Goal: Information Seeking & Learning: Learn about a topic

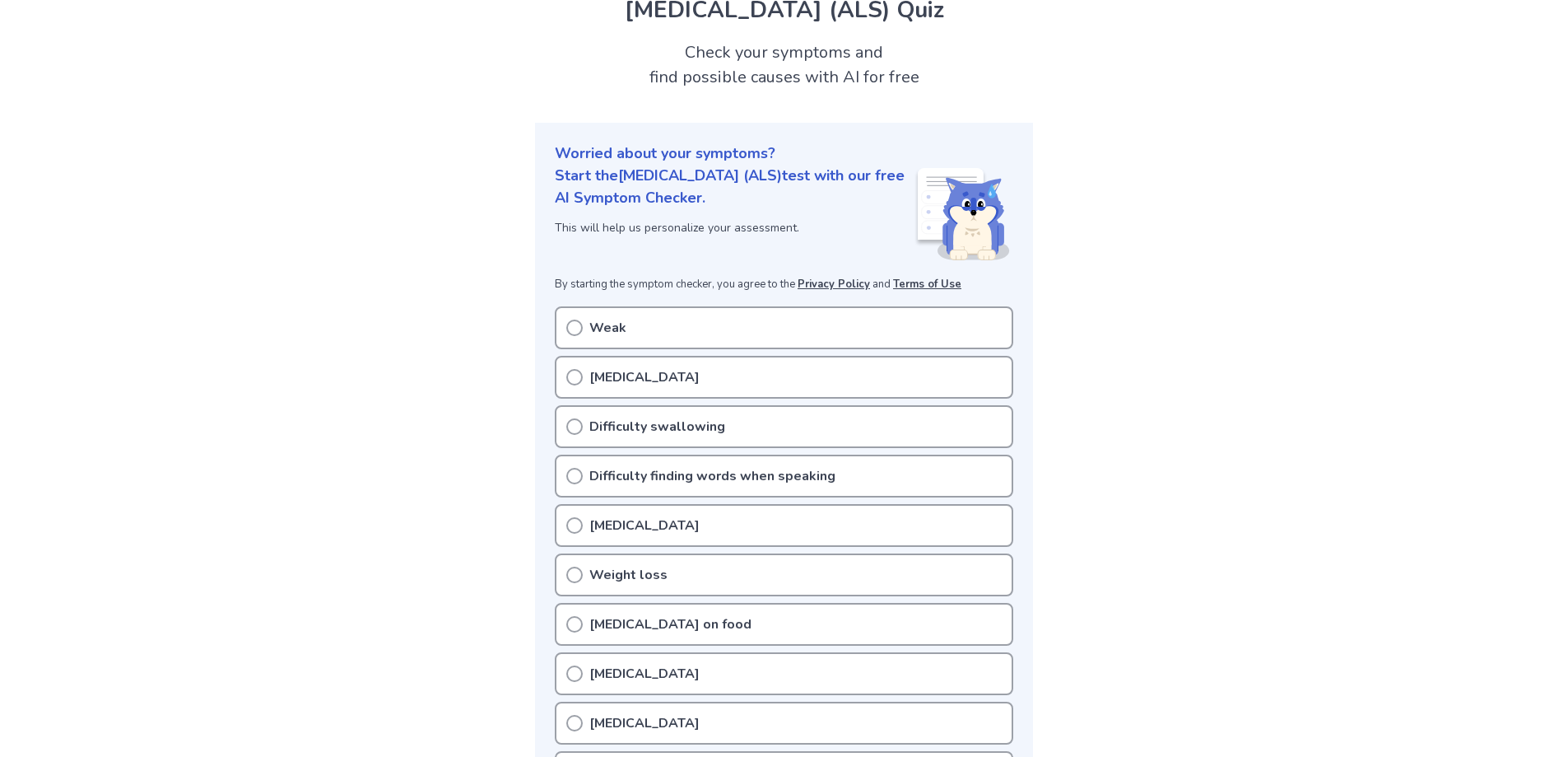
scroll to position [164, 0]
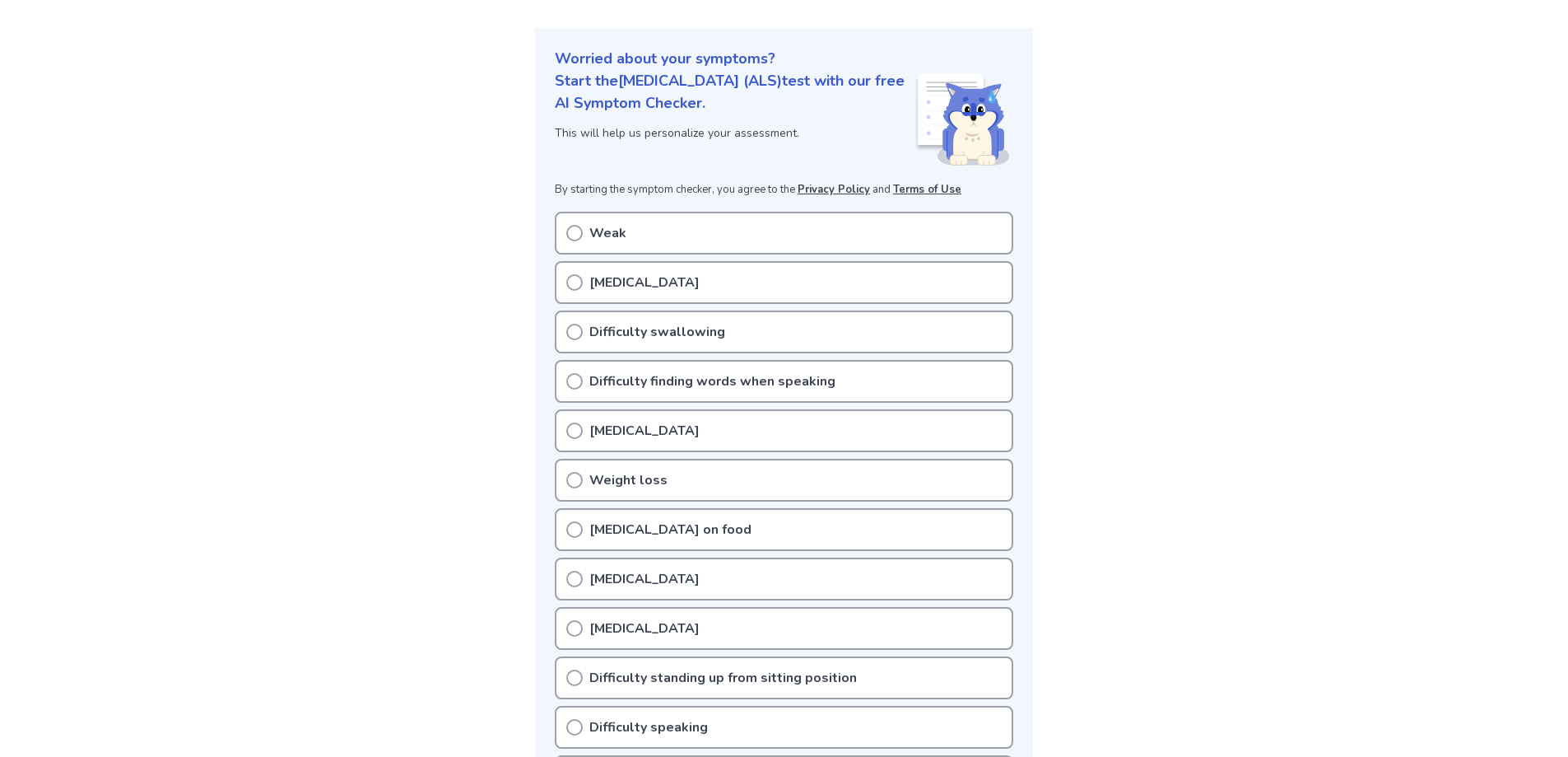
click at [643, 286] on p "[MEDICAL_DATA]" at bounding box center [644, 282] width 111 height 20
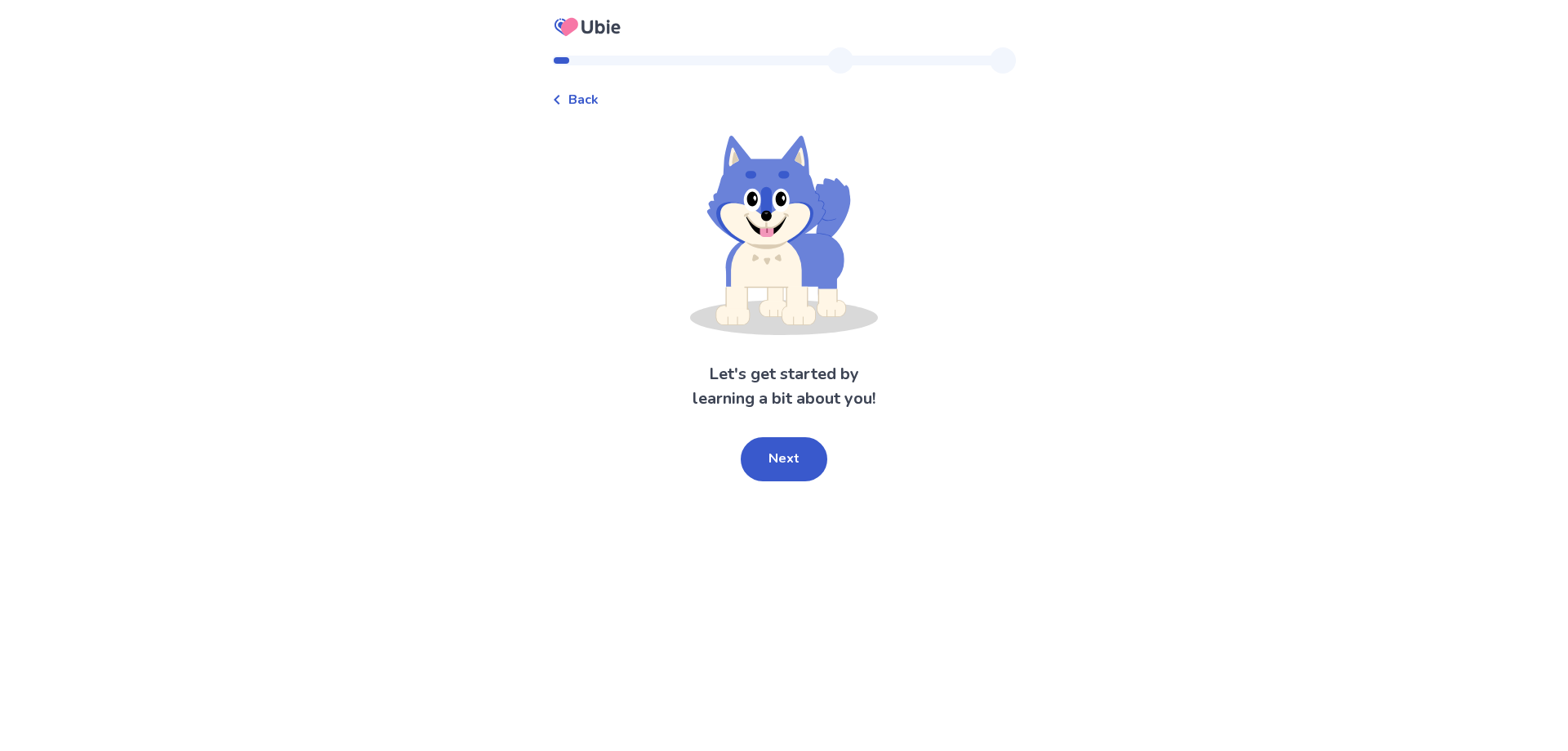
click at [799, 448] on button "Next" at bounding box center [783, 459] width 87 height 44
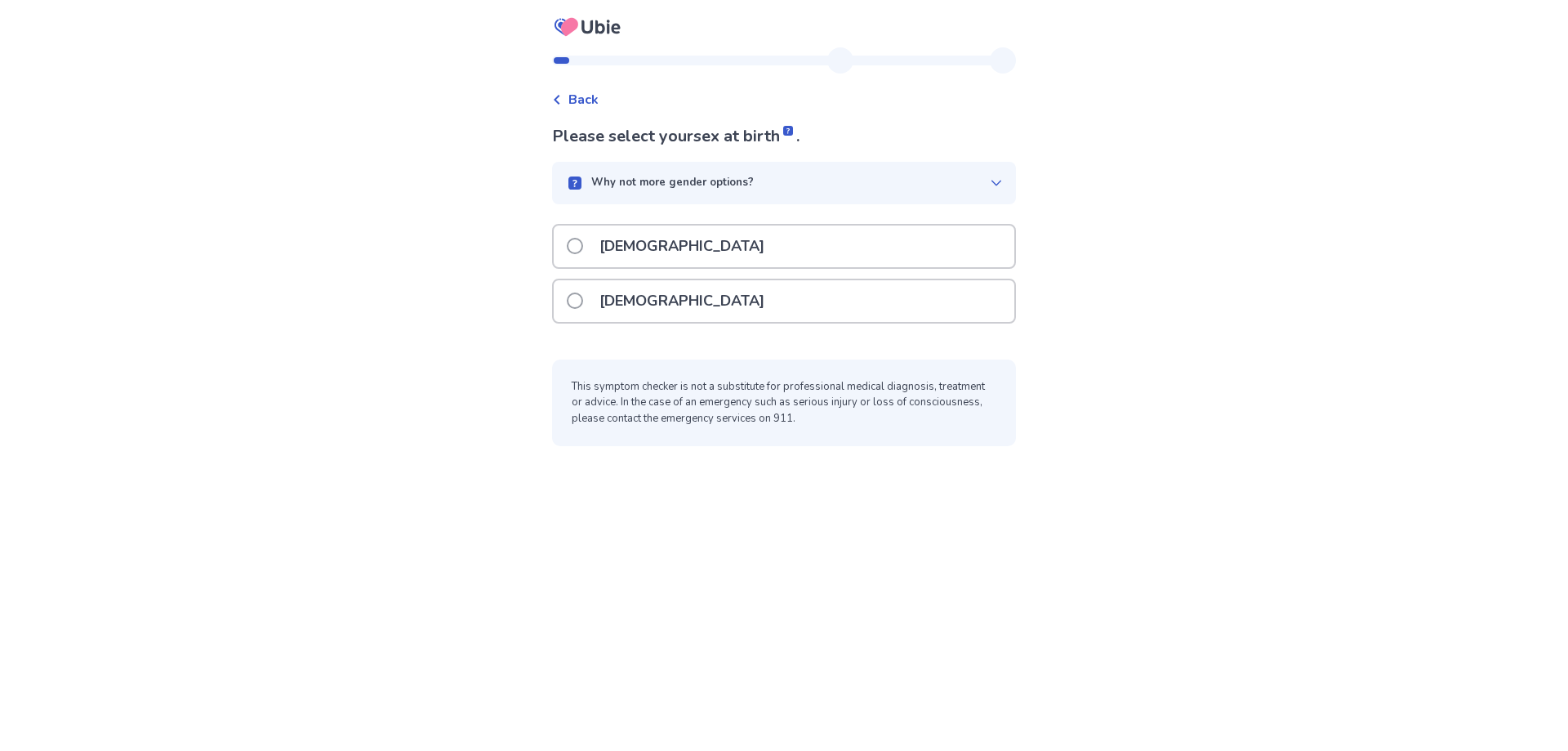
click at [725, 301] on div "[DEMOGRAPHIC_DATA]" at bounding box center [783, 302] width 461 height 42
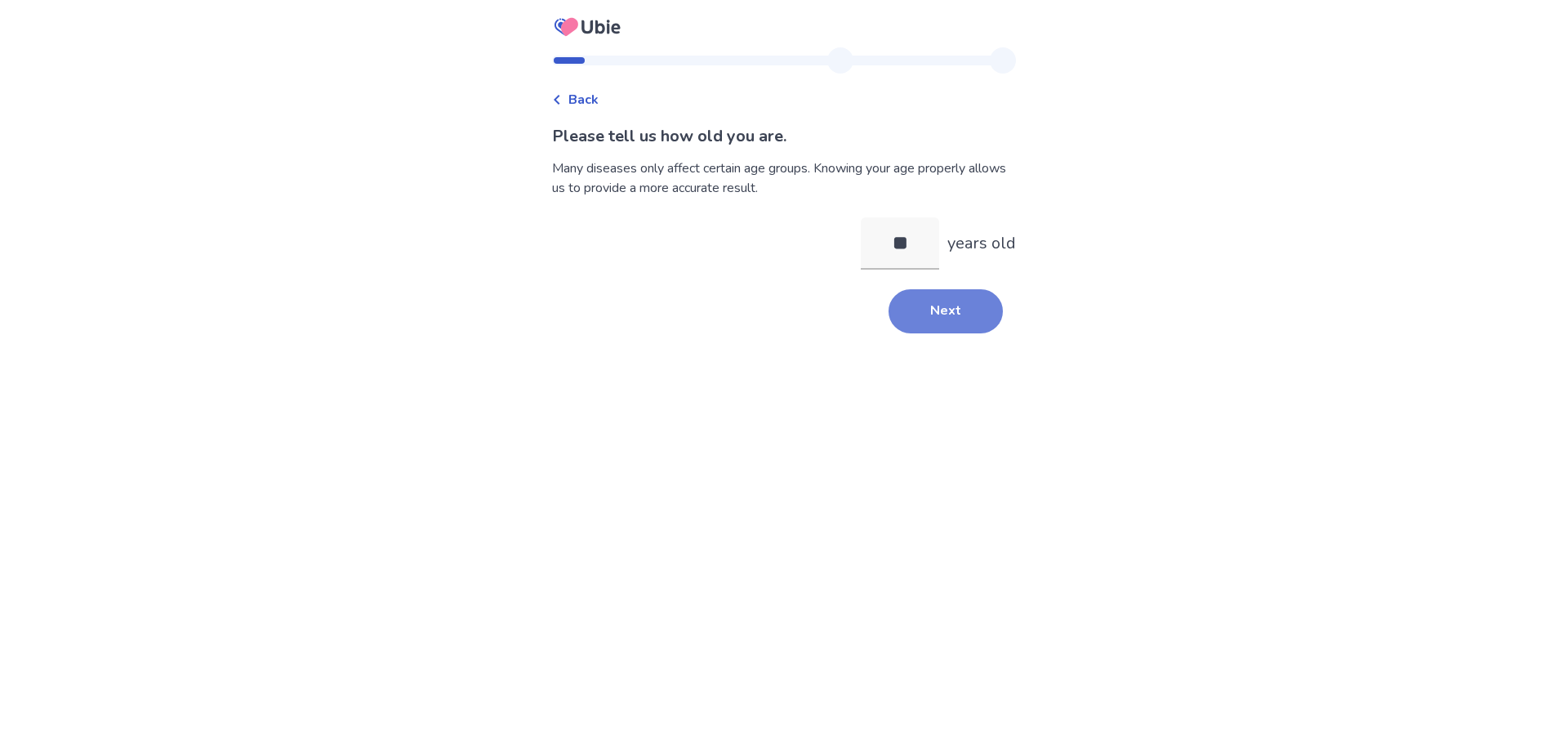
type input "**"
click at [955, 304] on button "Next" at bounding box center [945, 311] width 114 height 44
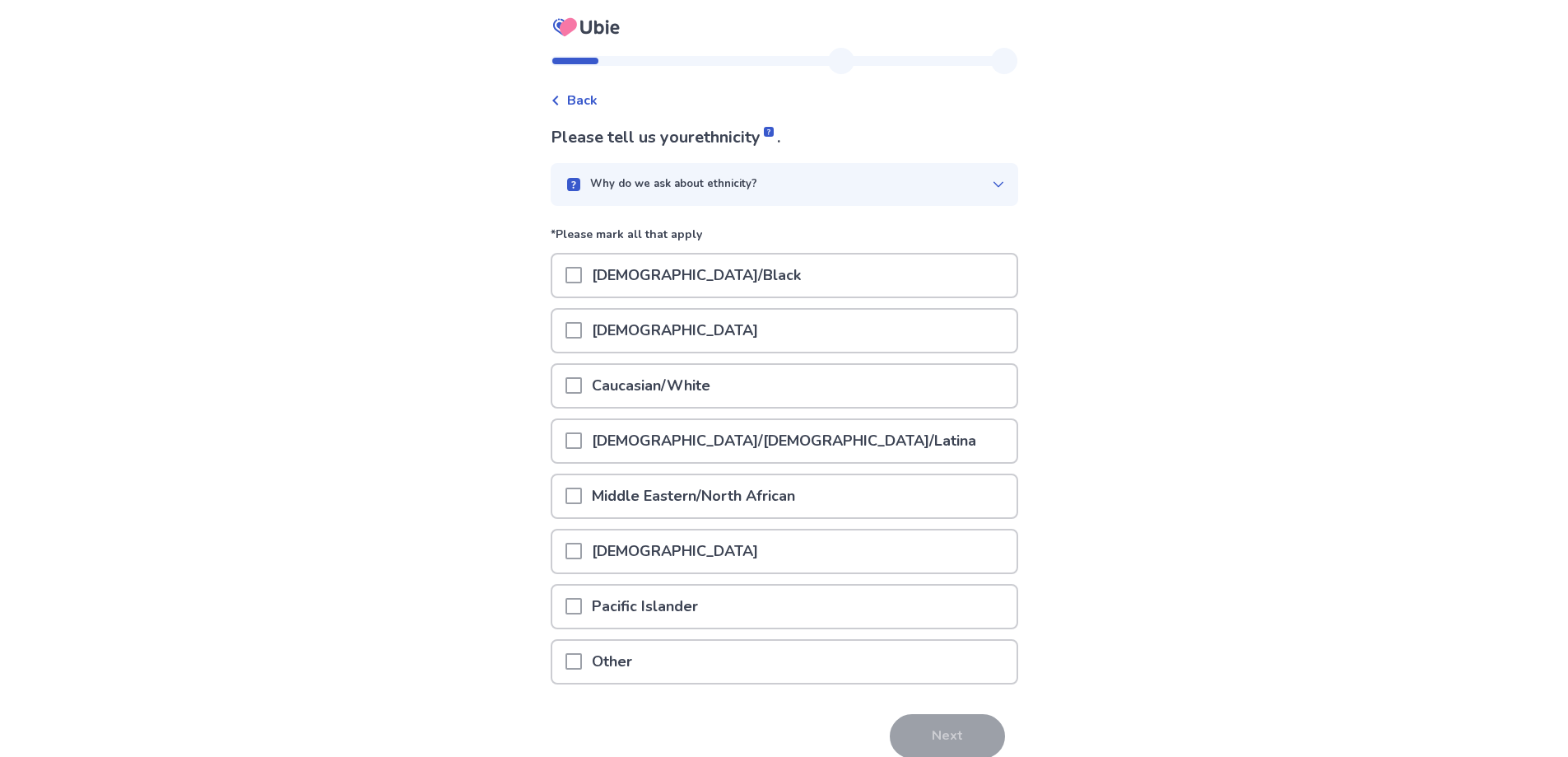
click at [576, 388] on span at bounding box center [573, 385] width 16 height 16
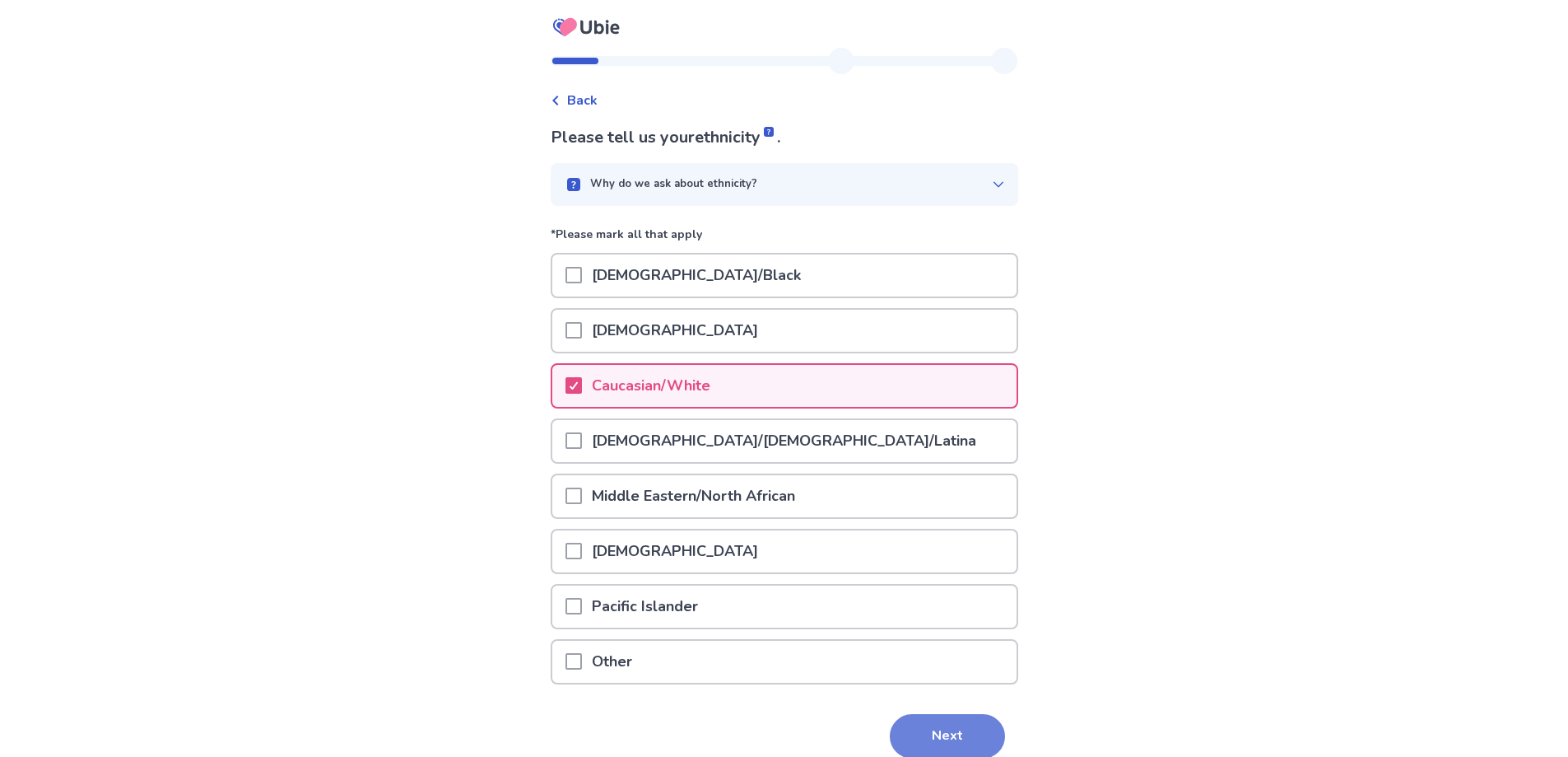
click at [969, 725] on button "Next" at bounding box center [947, 736] width 115 height 44
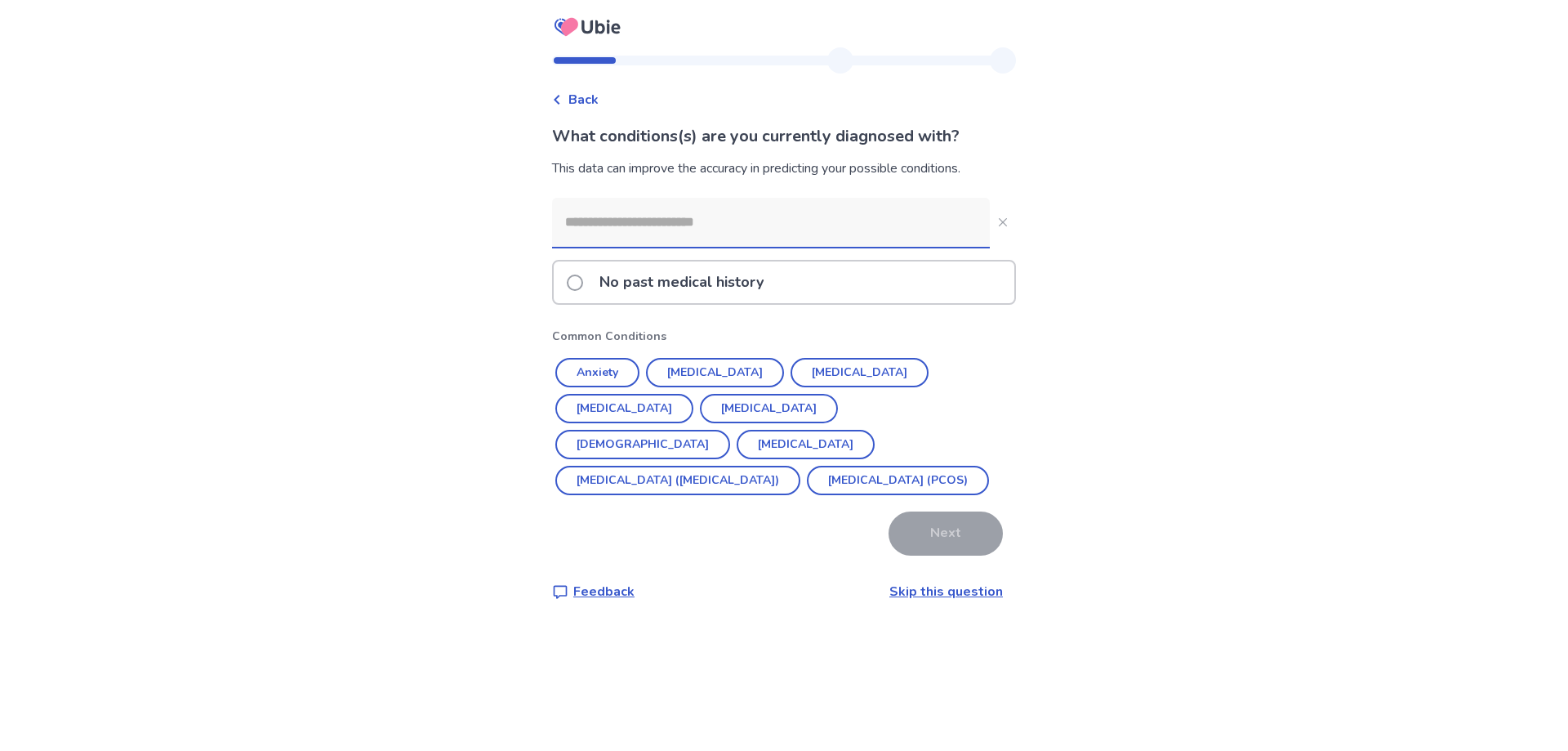
click at [719, 236] on input at bounding box center [771, 221] width 438 height 49
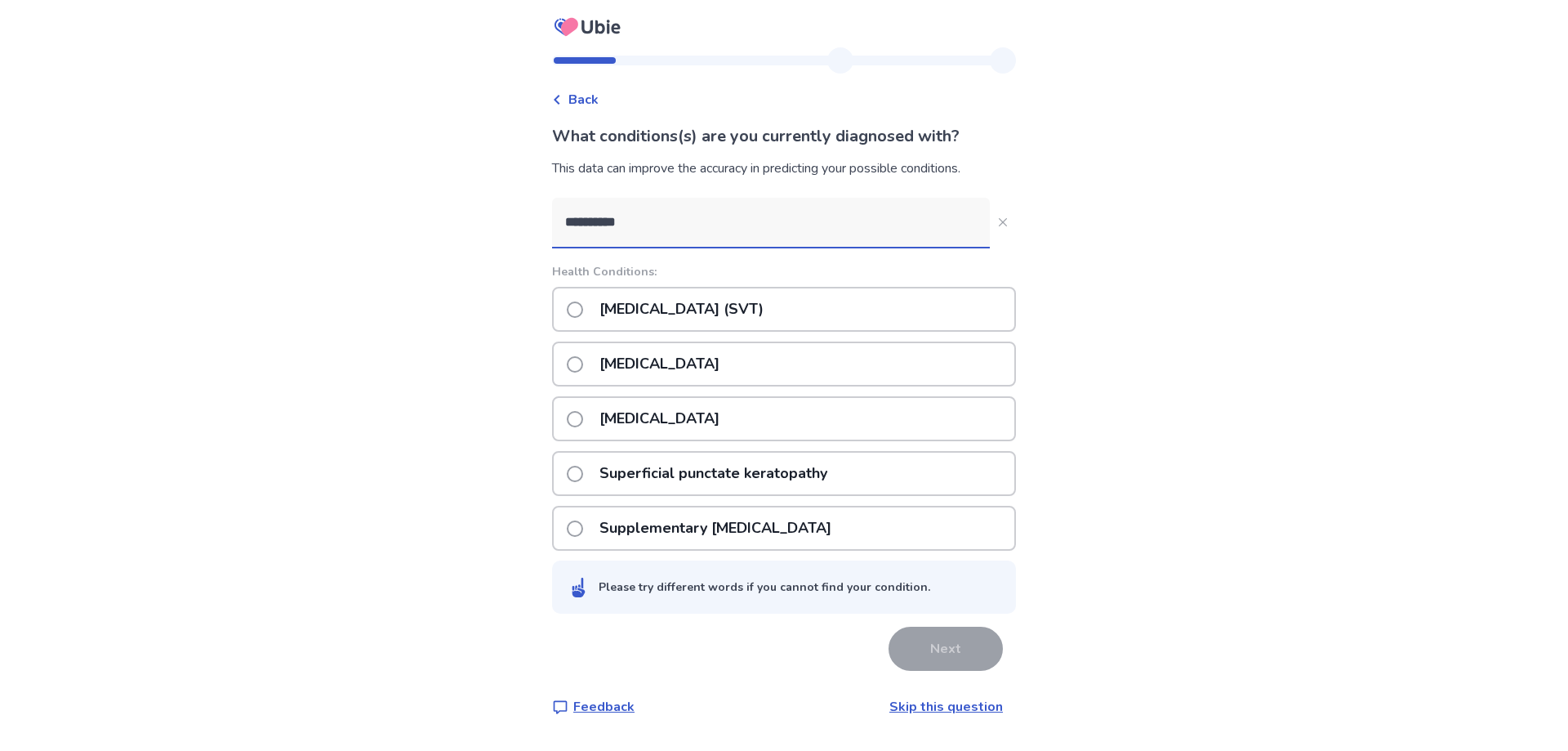
type input "**********"
click at [763, 330] on div "[MEDICAL_DATA] (SVT)" at bounding box center [784, 308] width 464 height 45
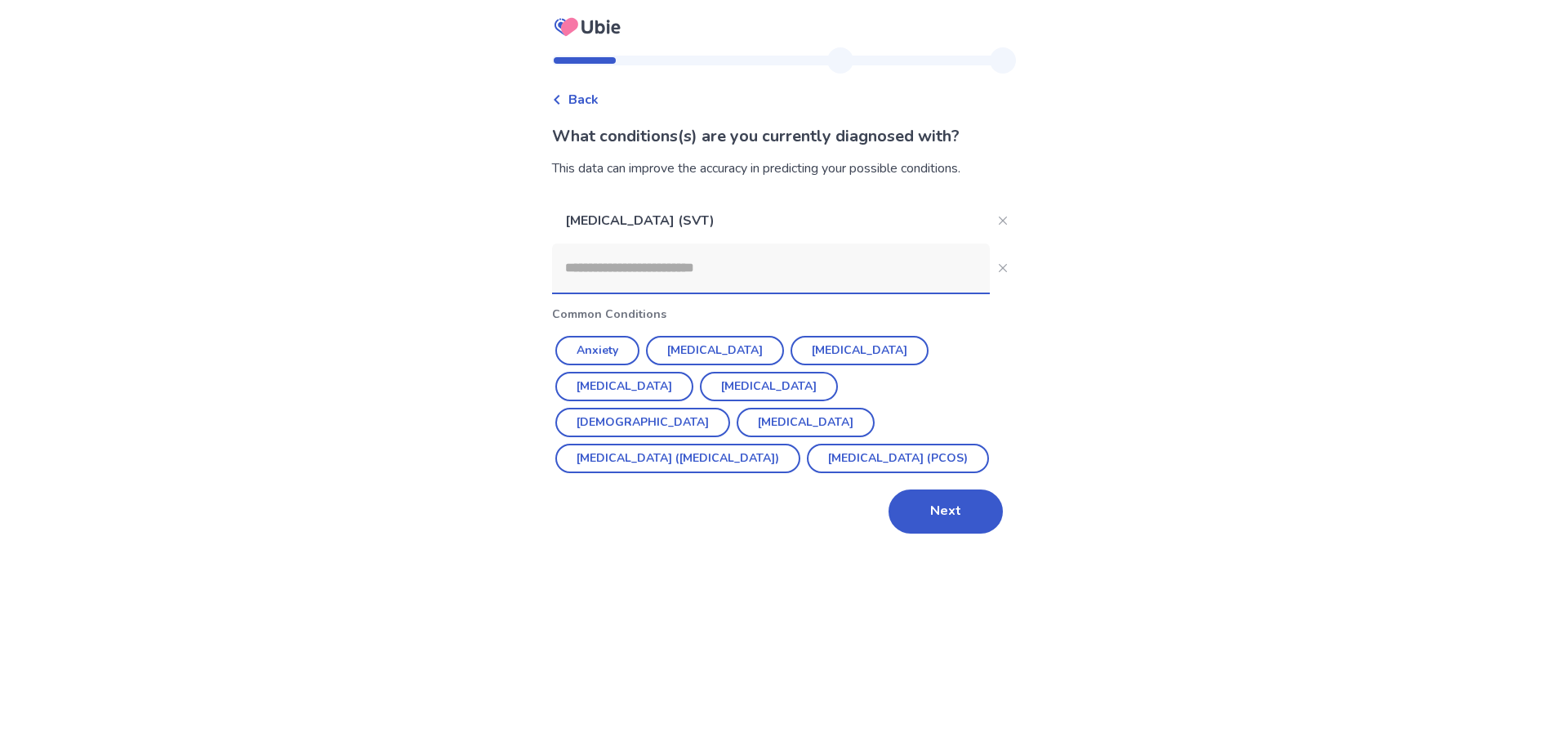
click at [672, 284] on input at bounding box center [771, 267] width 438 height 49
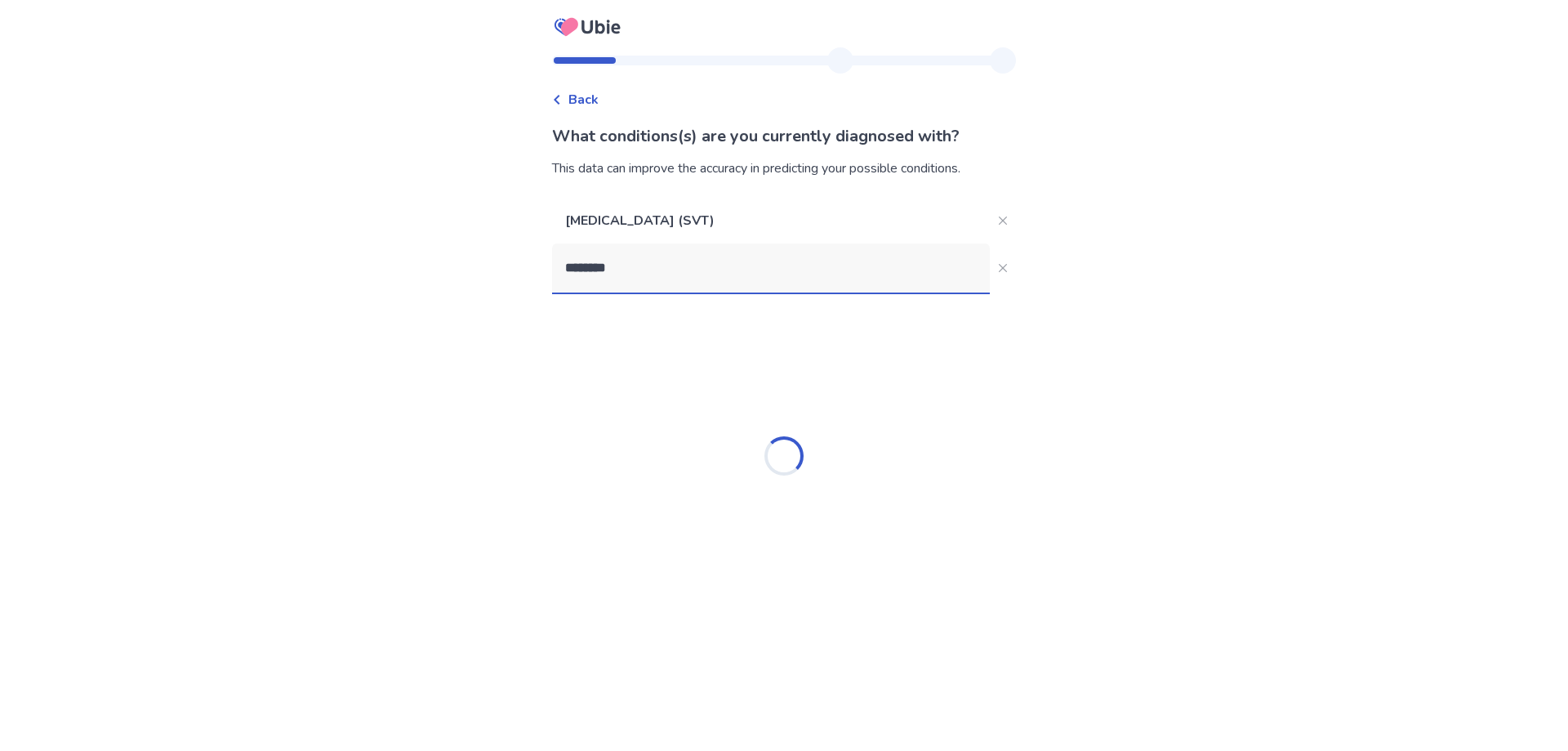
type input "*********"
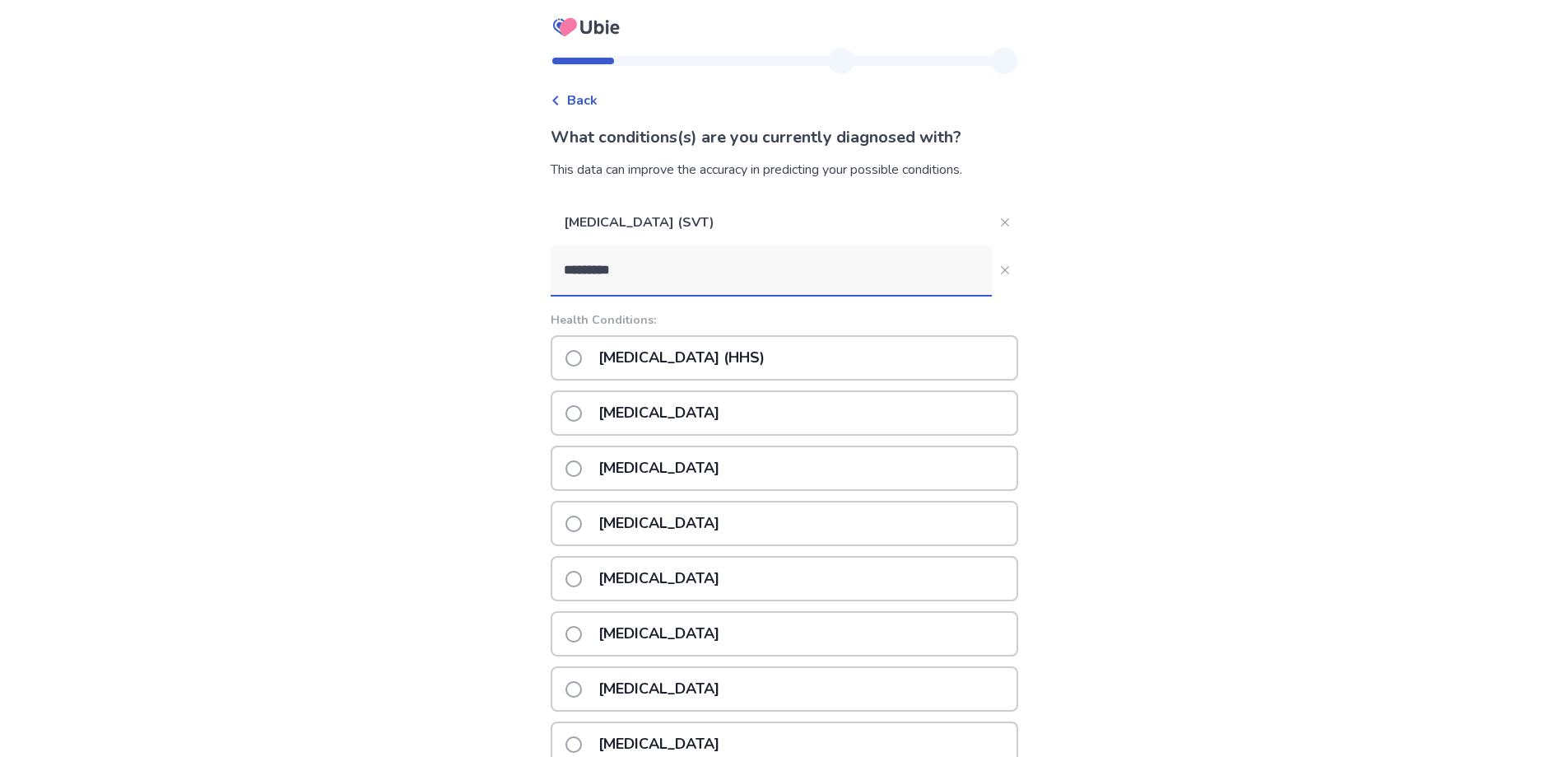
click at [709, 579] on p "[MEDICAL_DATA]" at bounding box center [659, 579] width 140 height 42
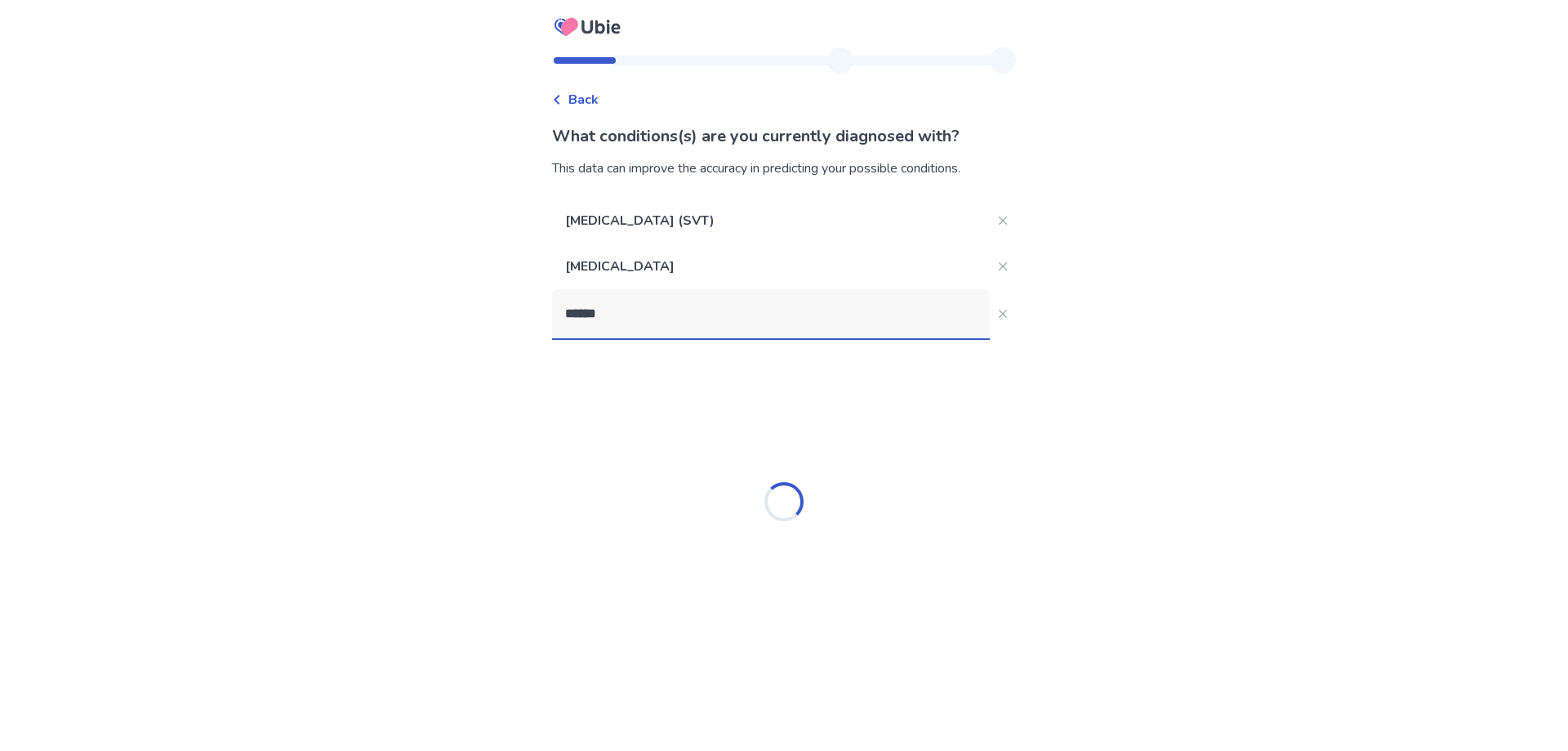
type input "*******"
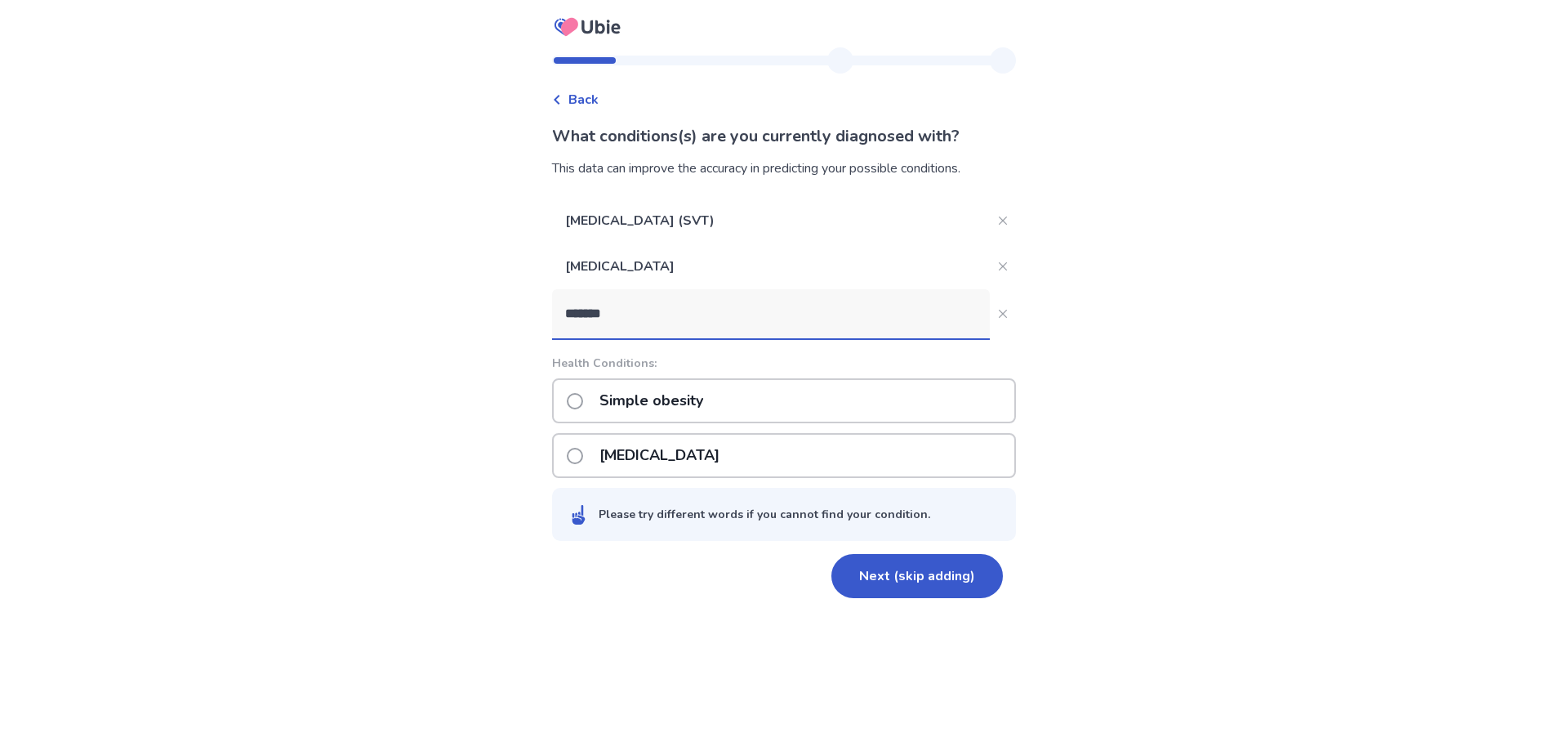
click at [712, 399] on p "Simple obesity" at bounding box center [650, 401] width 123 height 42
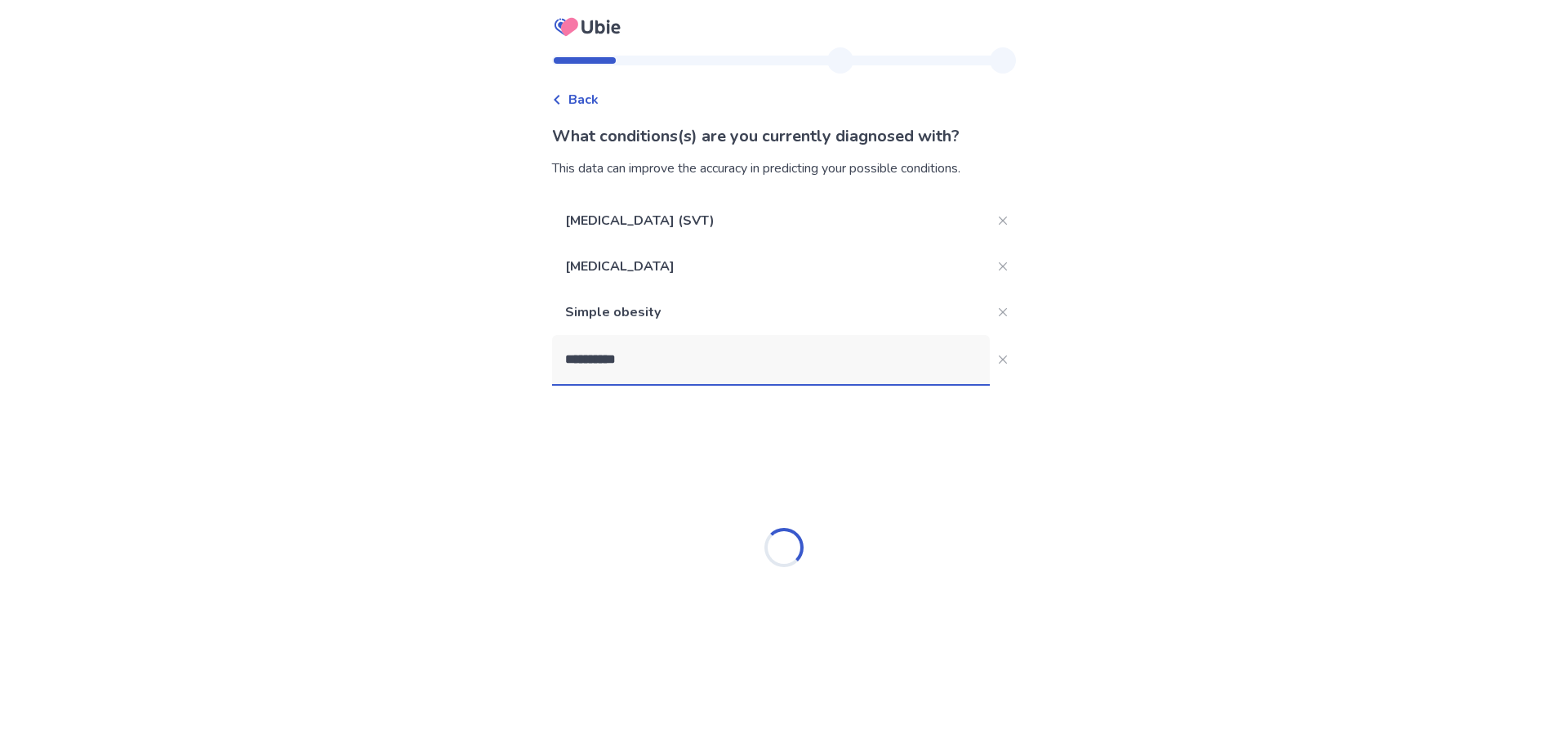
type input "**********"
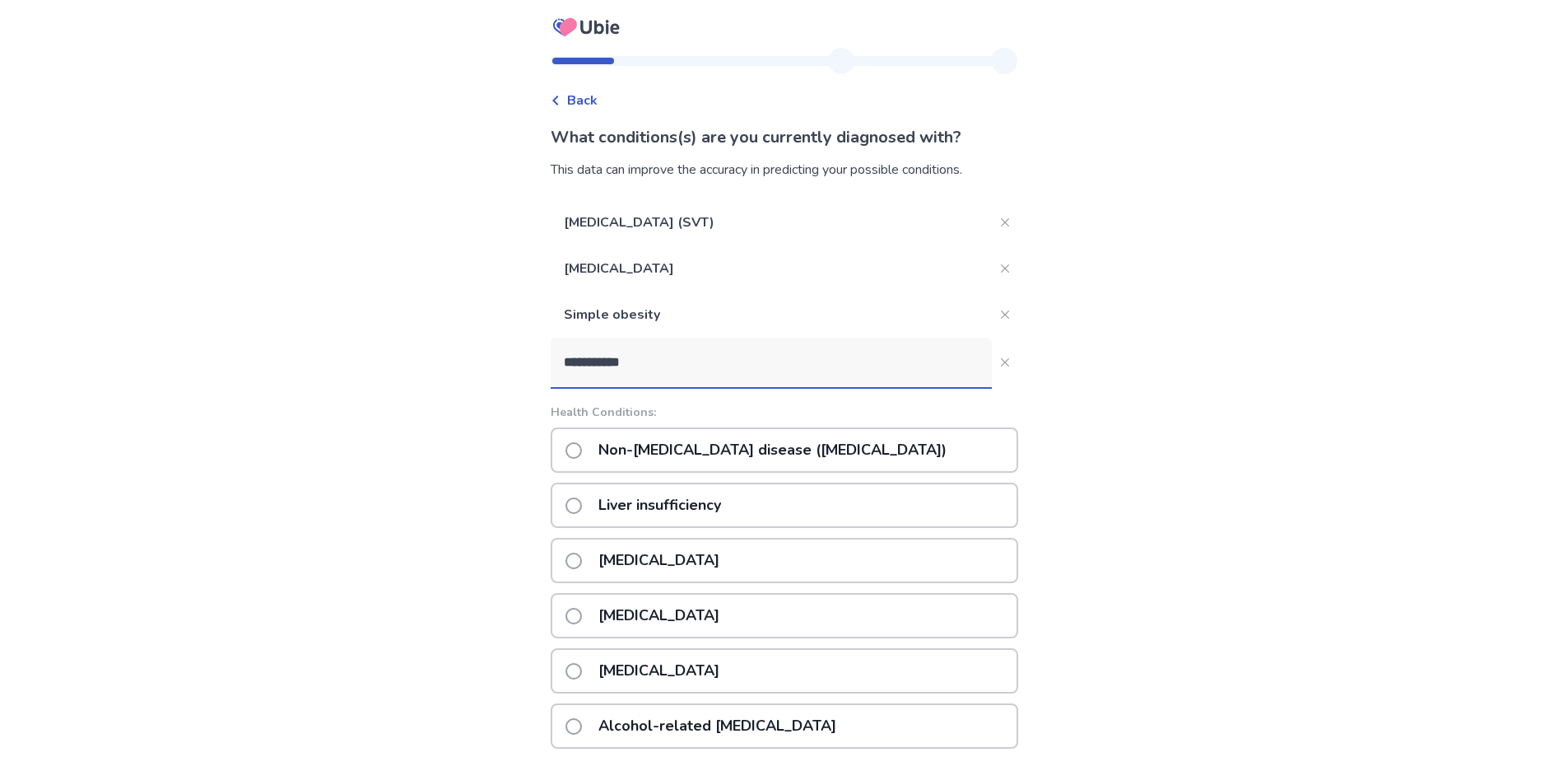
click at [753, 444] on p "Non-[MEDICAL_DATA] disease ([MEDICAL_DATA])" at bounding box center [772, 450] width 368 height 42
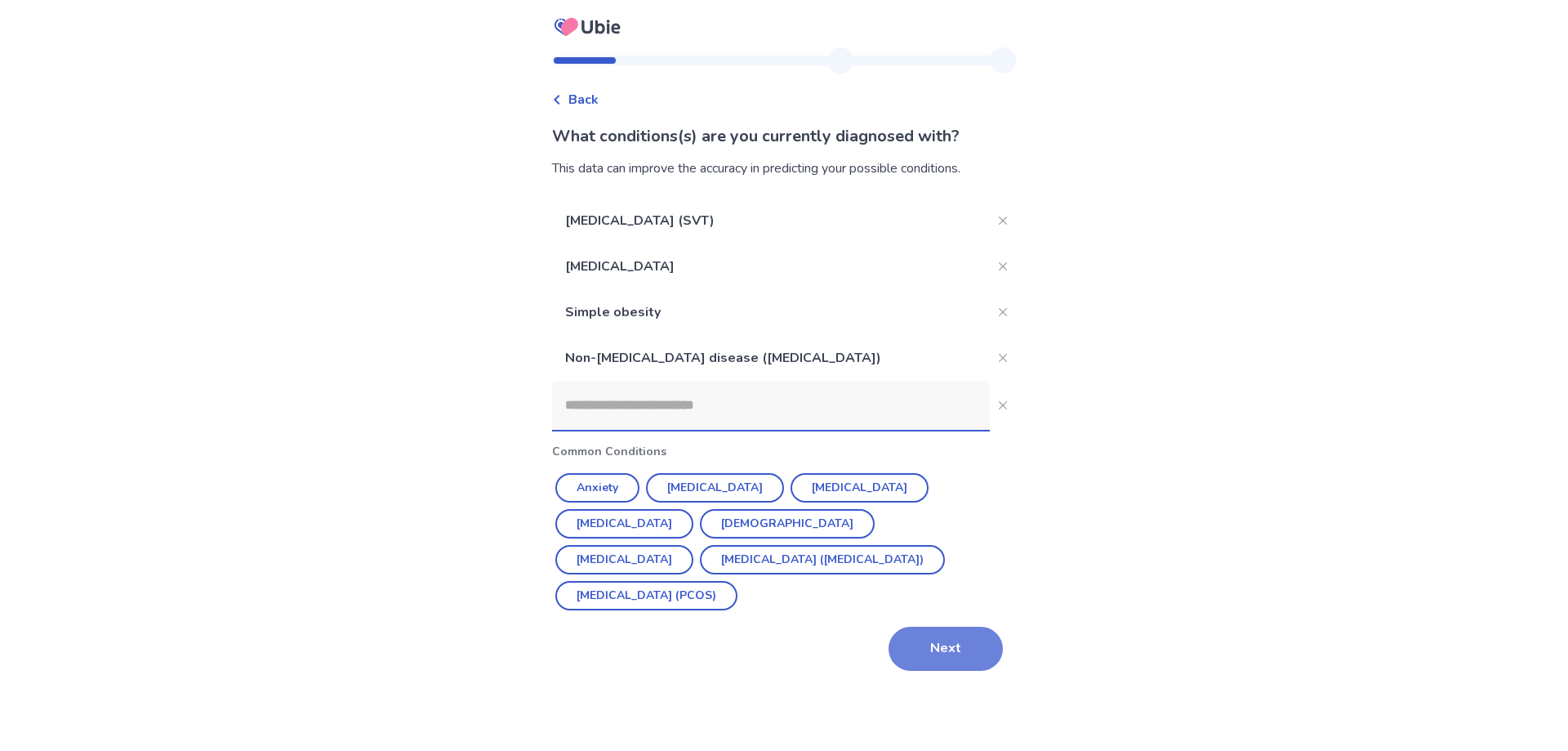
click at [956, 627] on button "Next" at bounding box center [945, 649] width 114 height 44
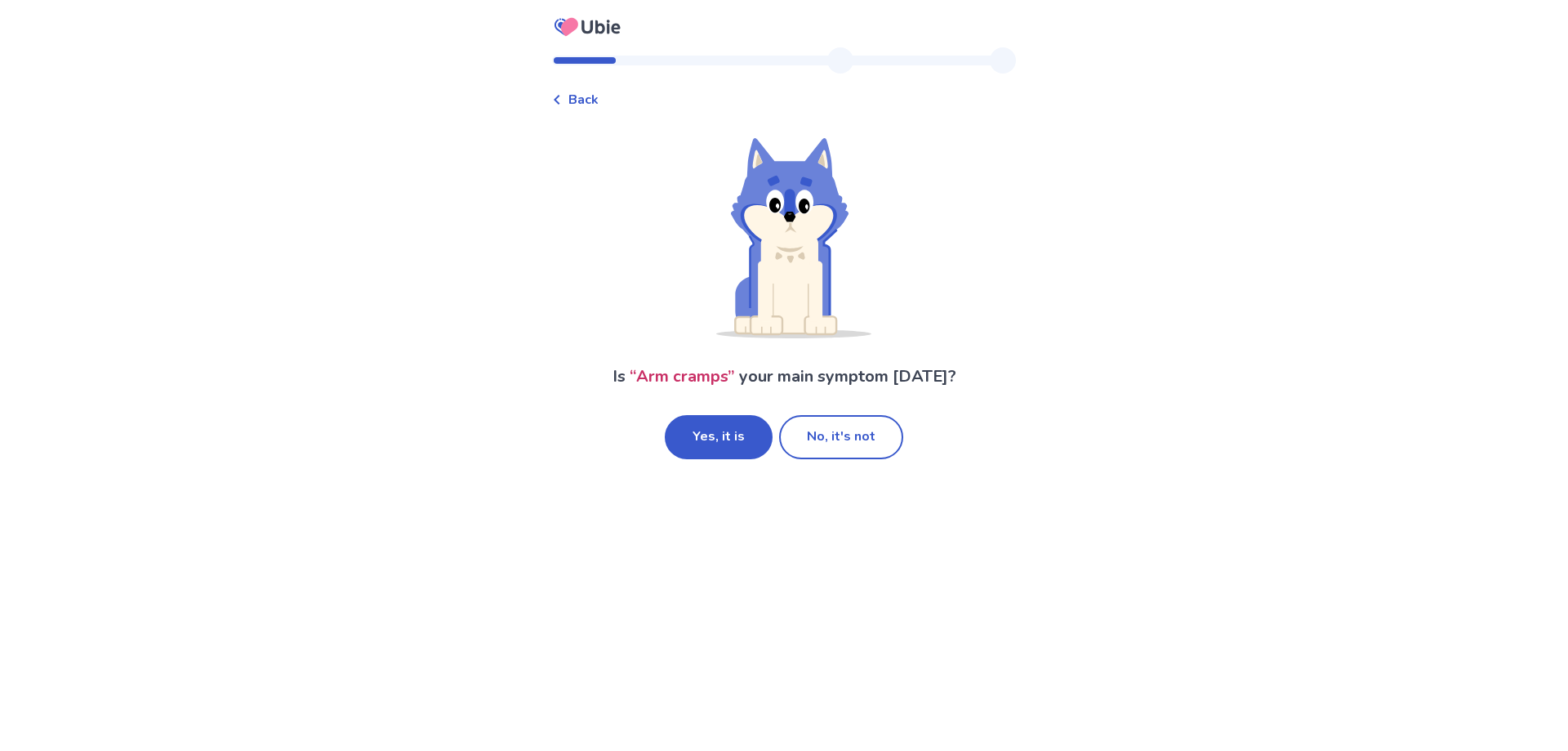
drag, startPoint x: 732, startPoint y: 461, endPoint x: 712, endPoint y: 428, distance: 38.6
click at [712, 428] on button "Yes, it is" at bounding box center [718, 437] width 108 height 44
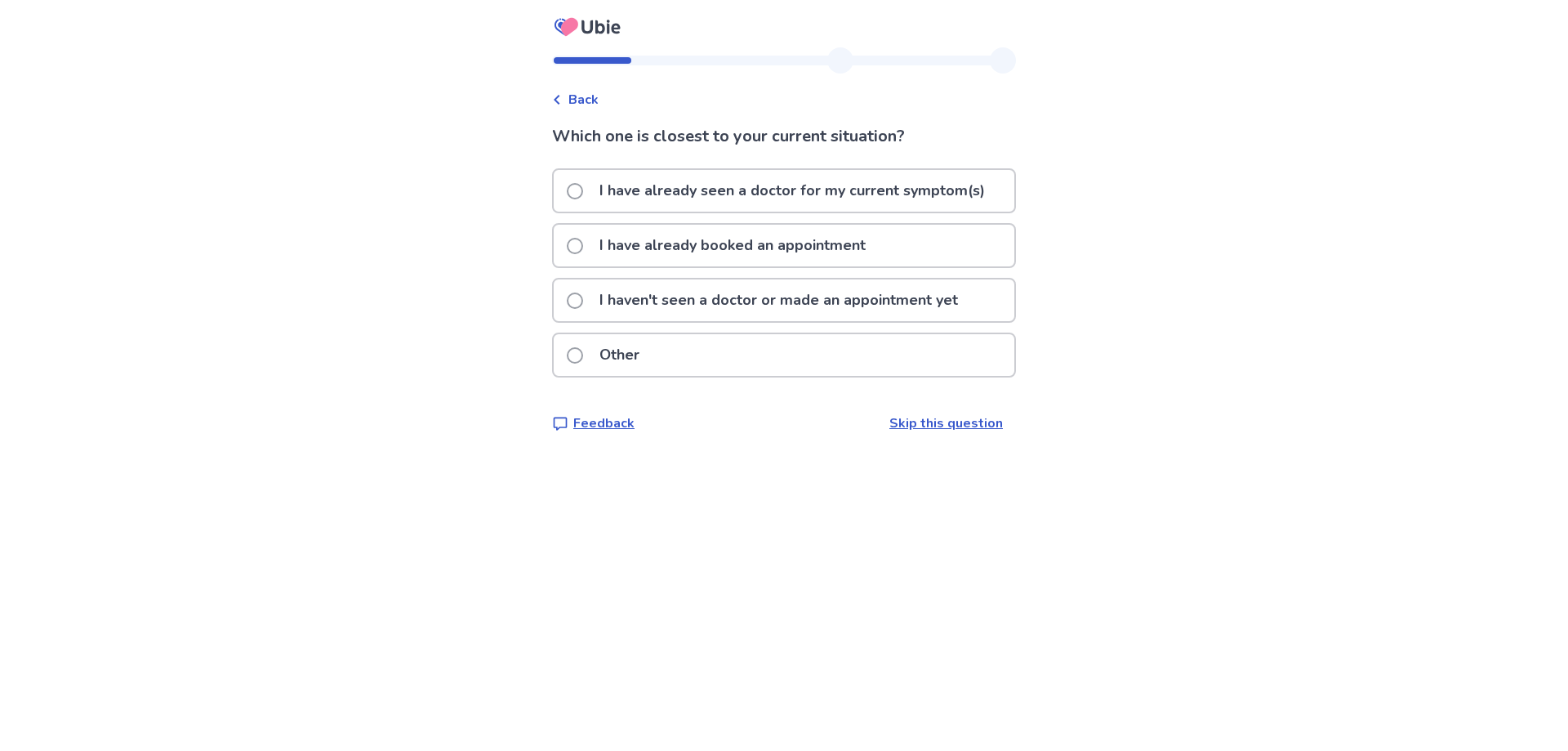
click at [765, 302] on p "I haven't seen a doctor or made an appointment yet" at bounding box center [778, 301] width 378 height 42
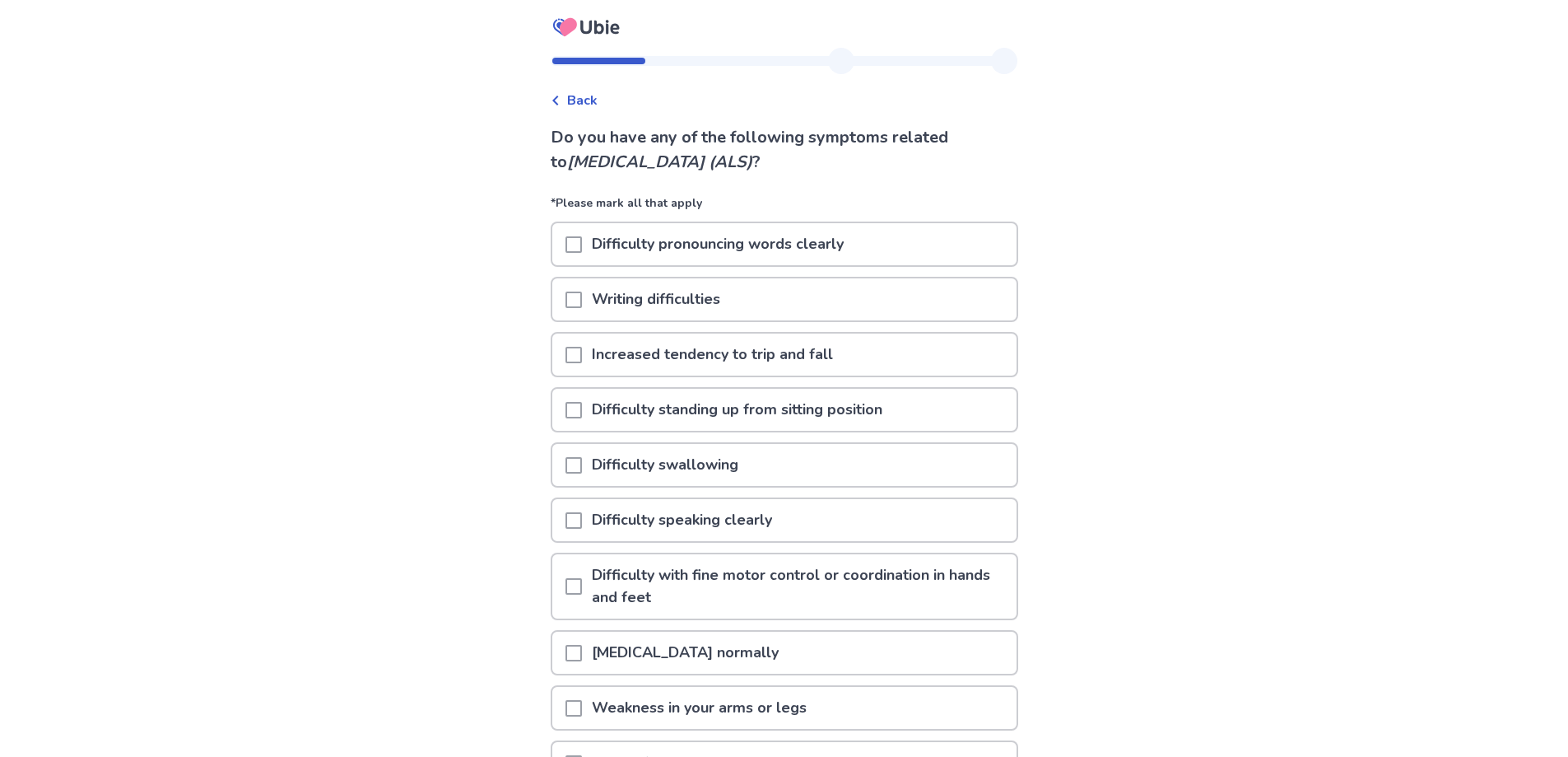
click at [582, 294] on span at bounding box center [573, 299] width 16 height 16
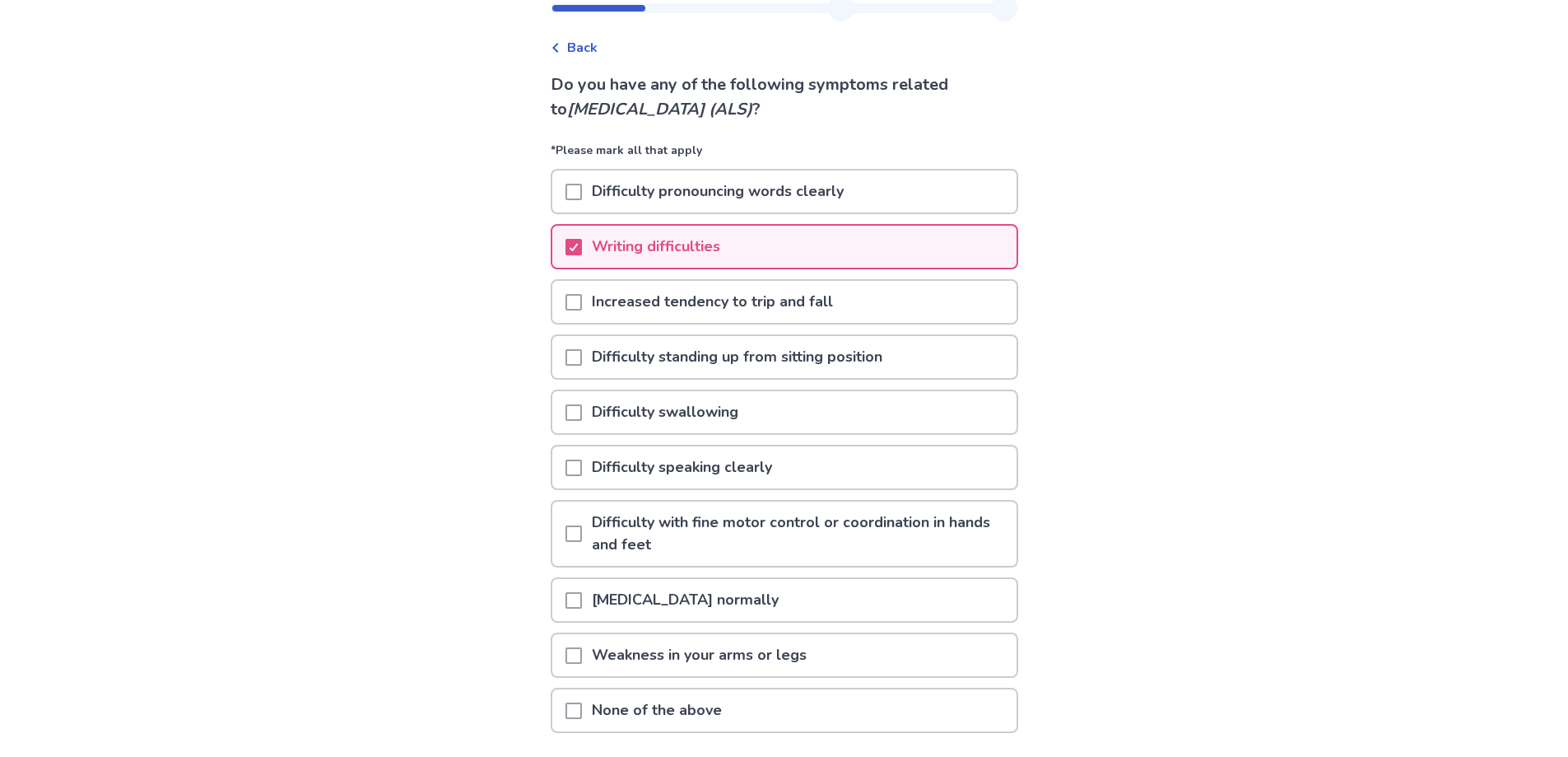
scroll to position [83, 0]
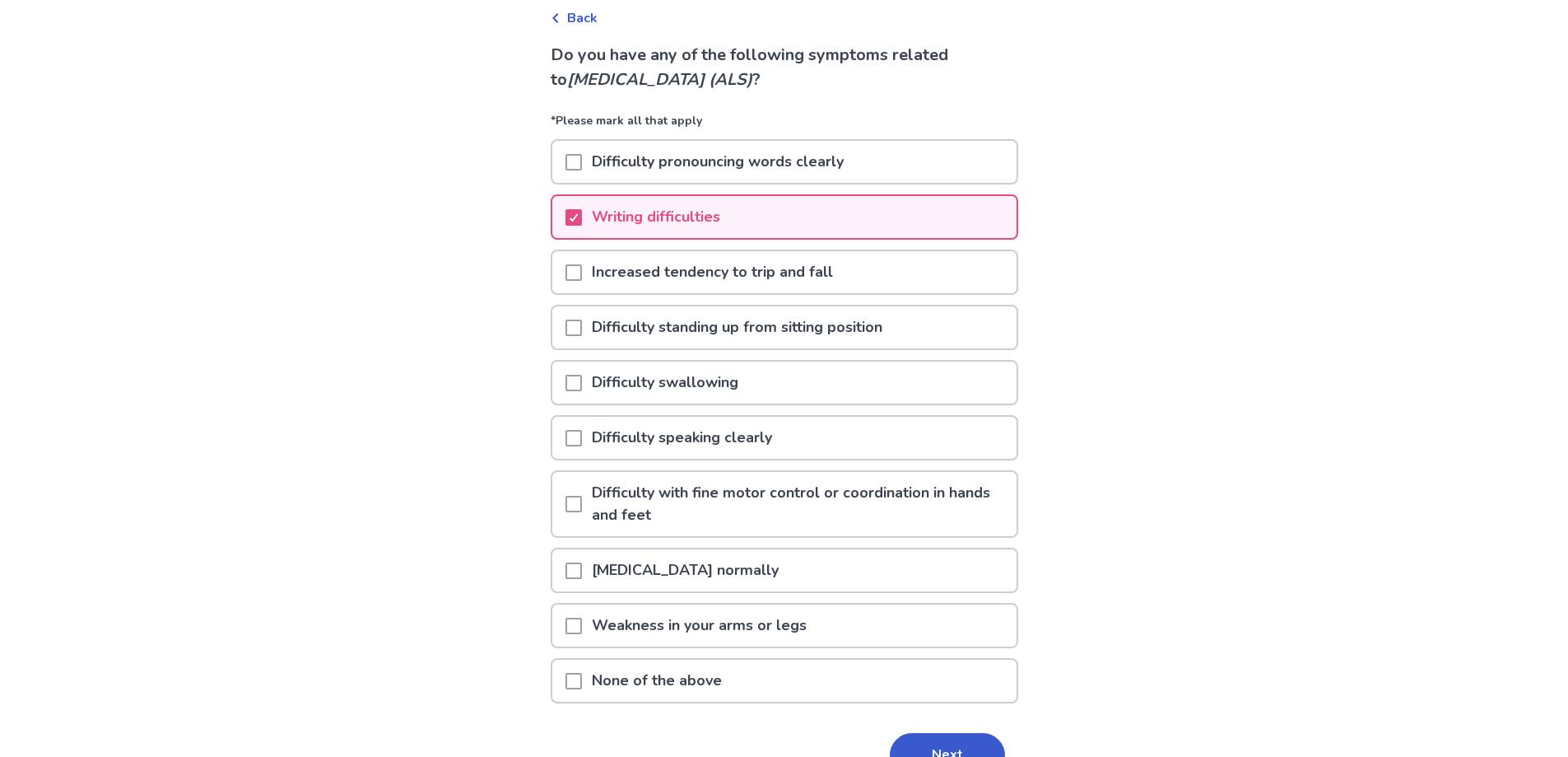
click at [581, 497] on span at bounding box center [573, 503] width 16 height 16
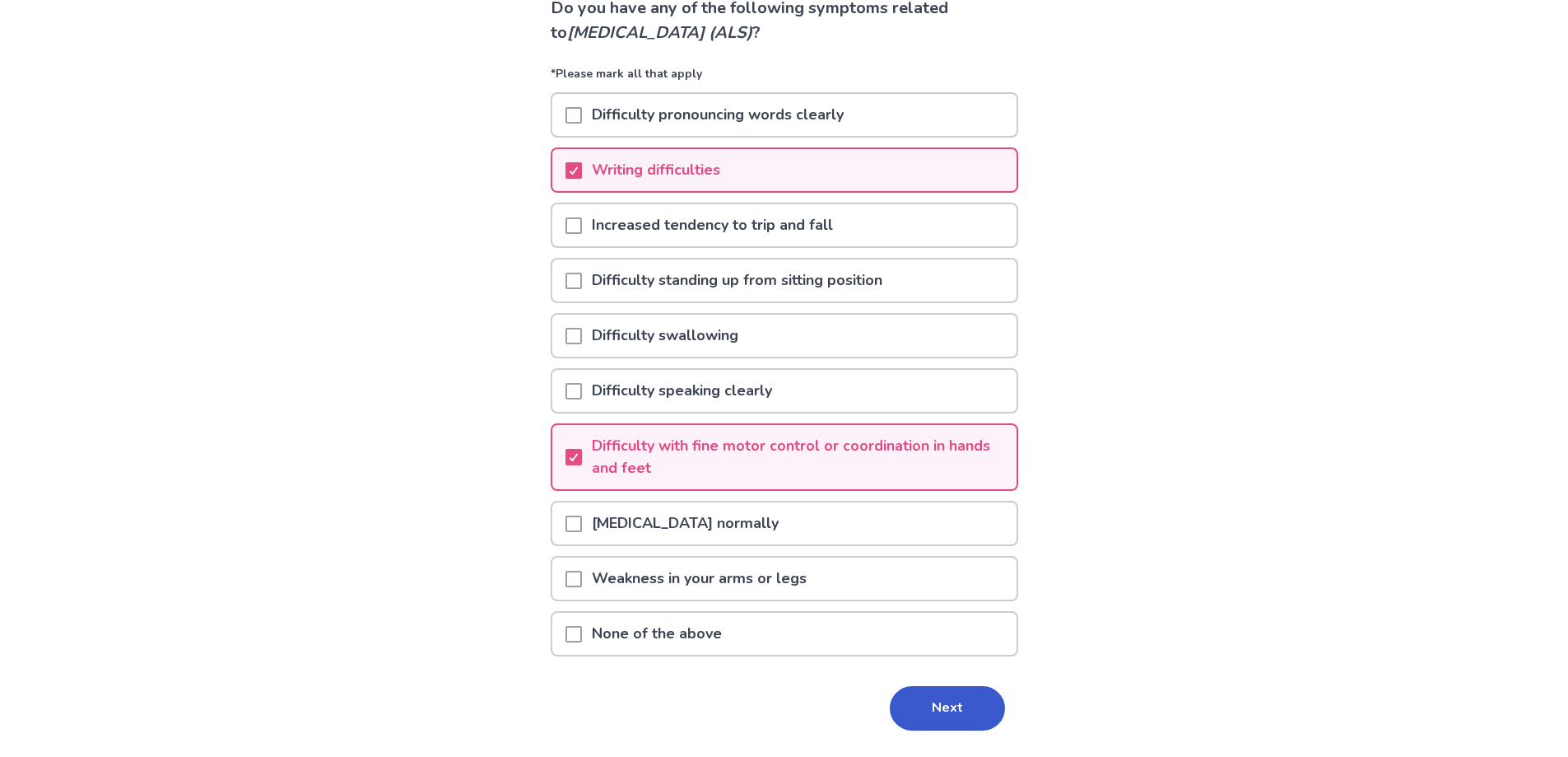
scroll to position [175, 0]
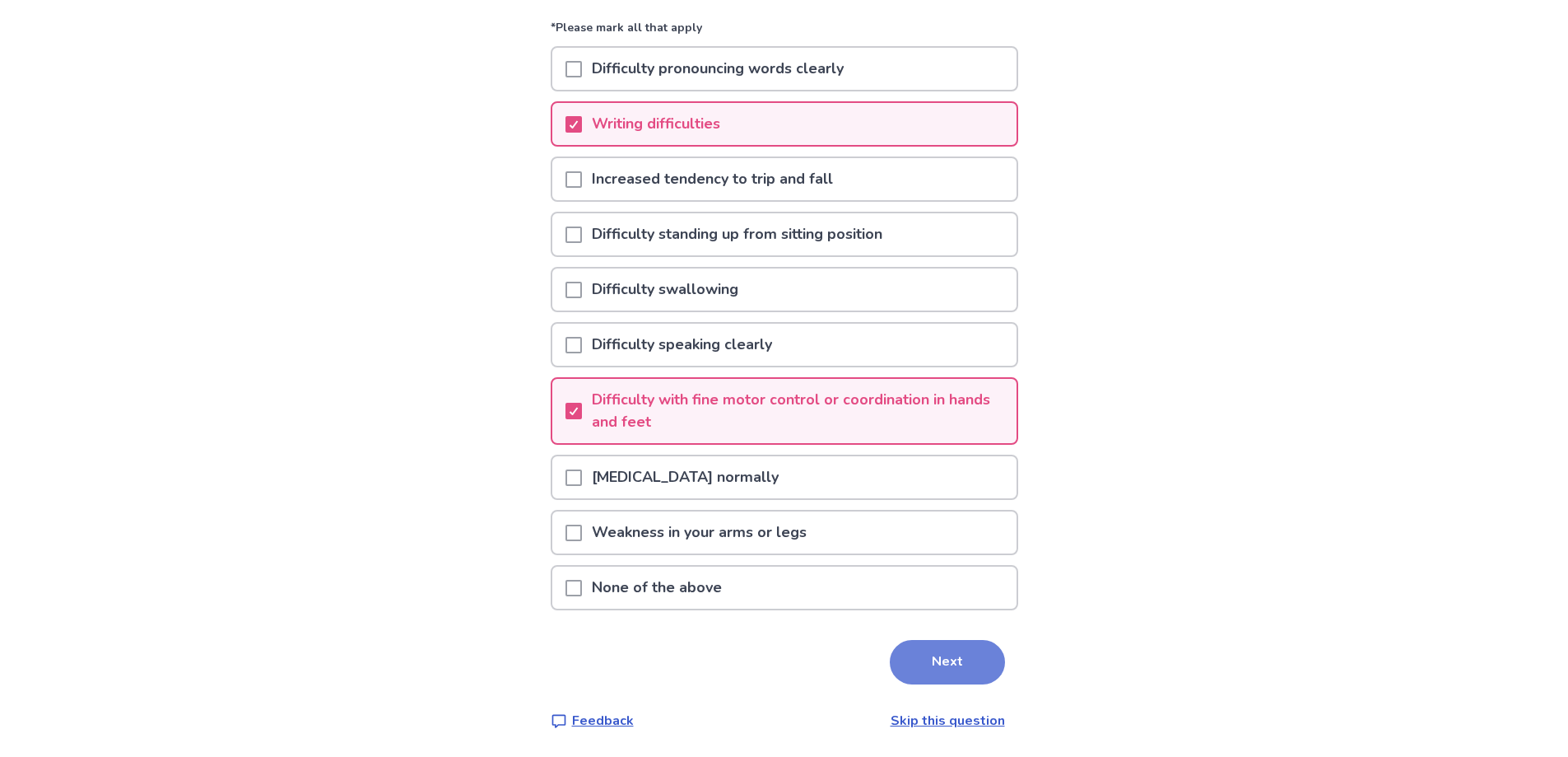
click at [935, 643] on button "Next" at bounding box center [947, 662] width 115 height 44
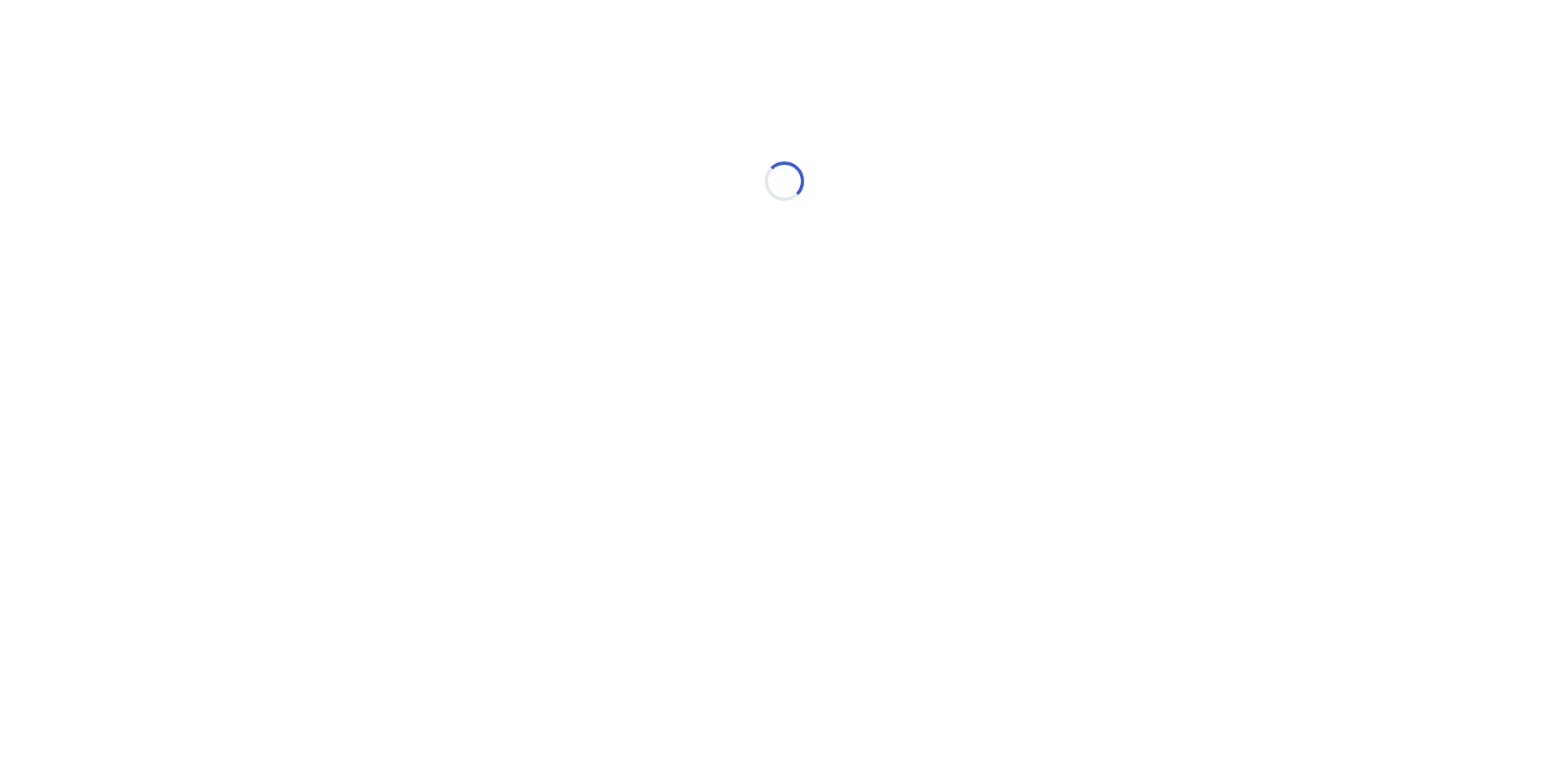
scroll to position [0, 0]
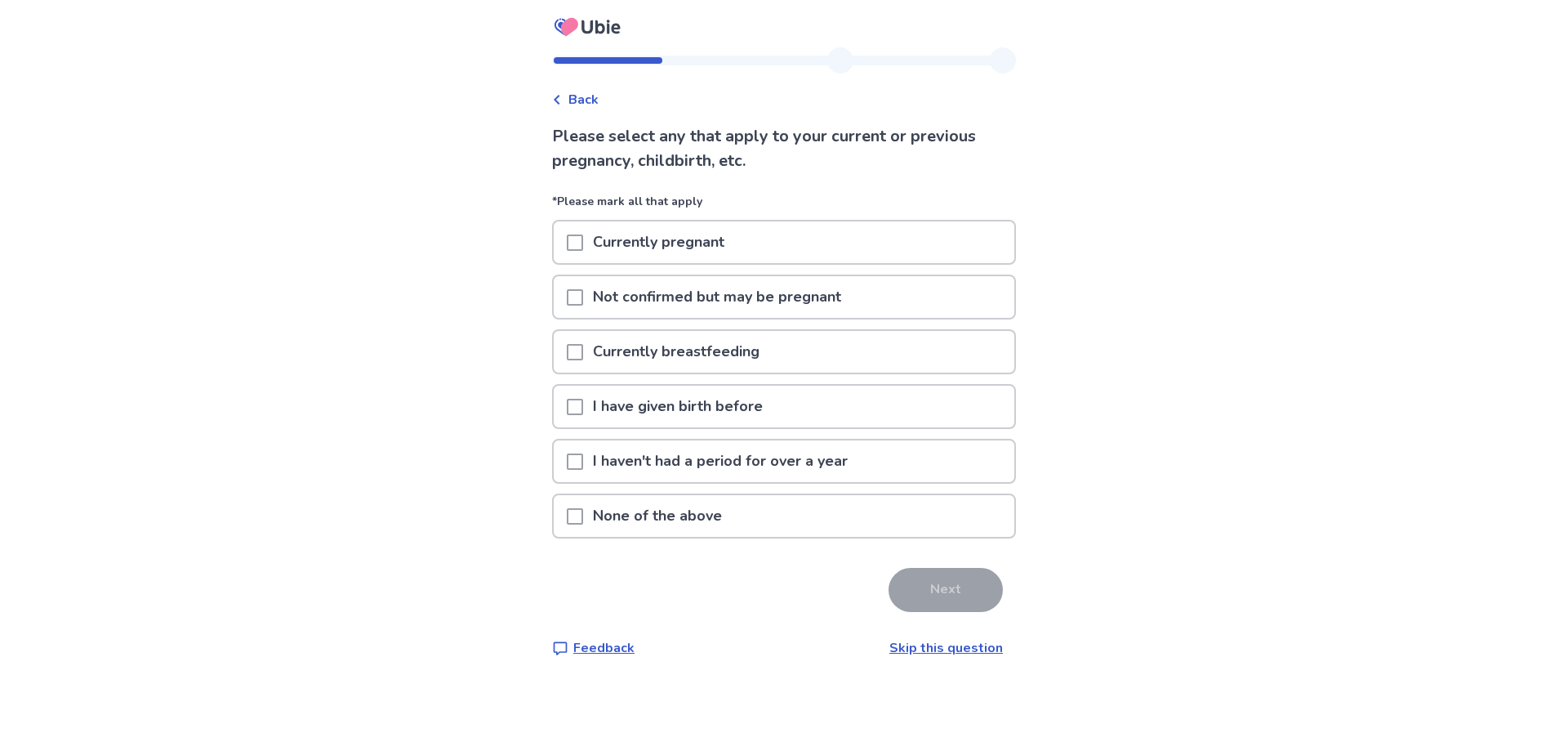
click at [729, 406] on p "I have given birth before" at bounding box center [677, 407] width 190 height 42
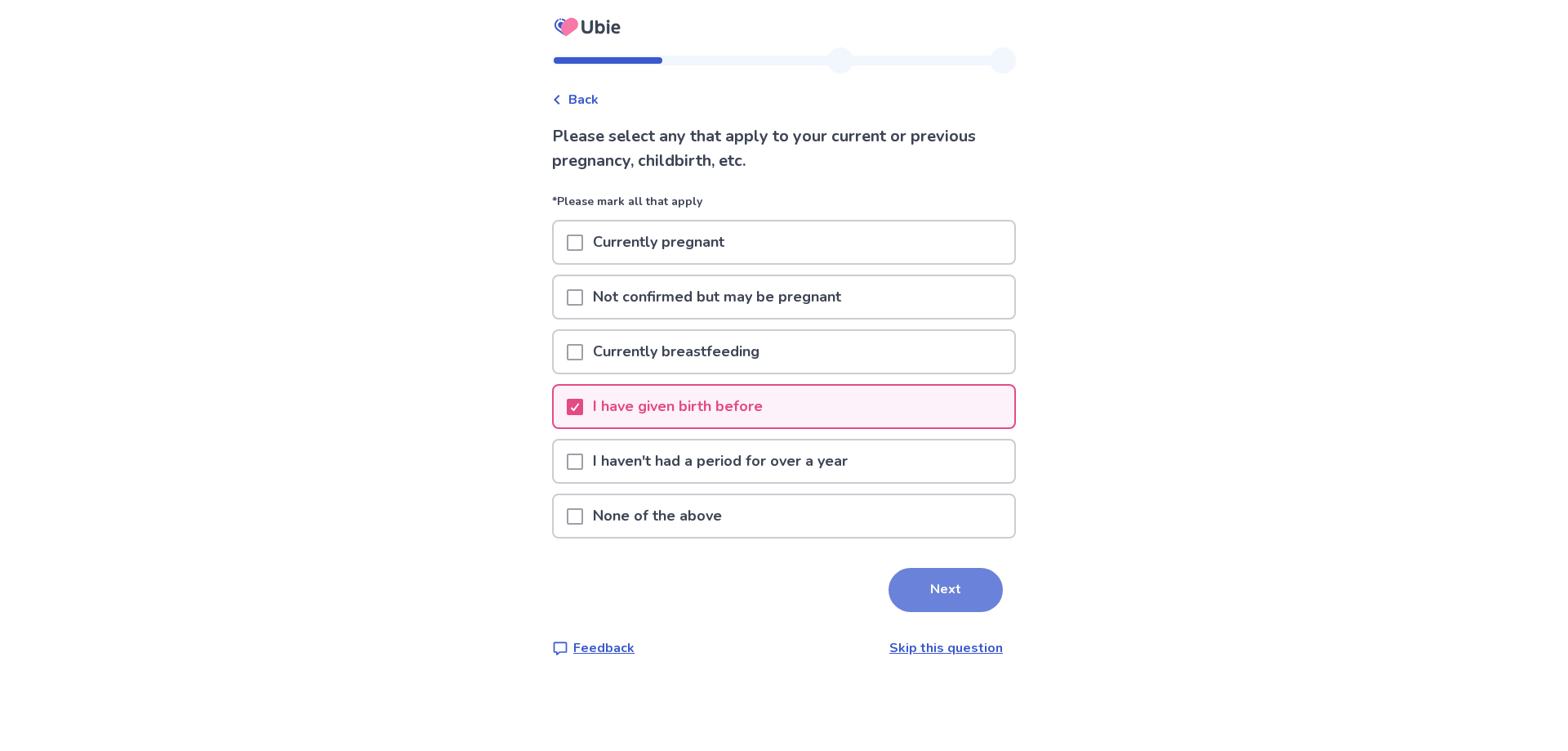
click at [930, 596] on button "Next" at bounding box center [945, 590] width 114 height 44
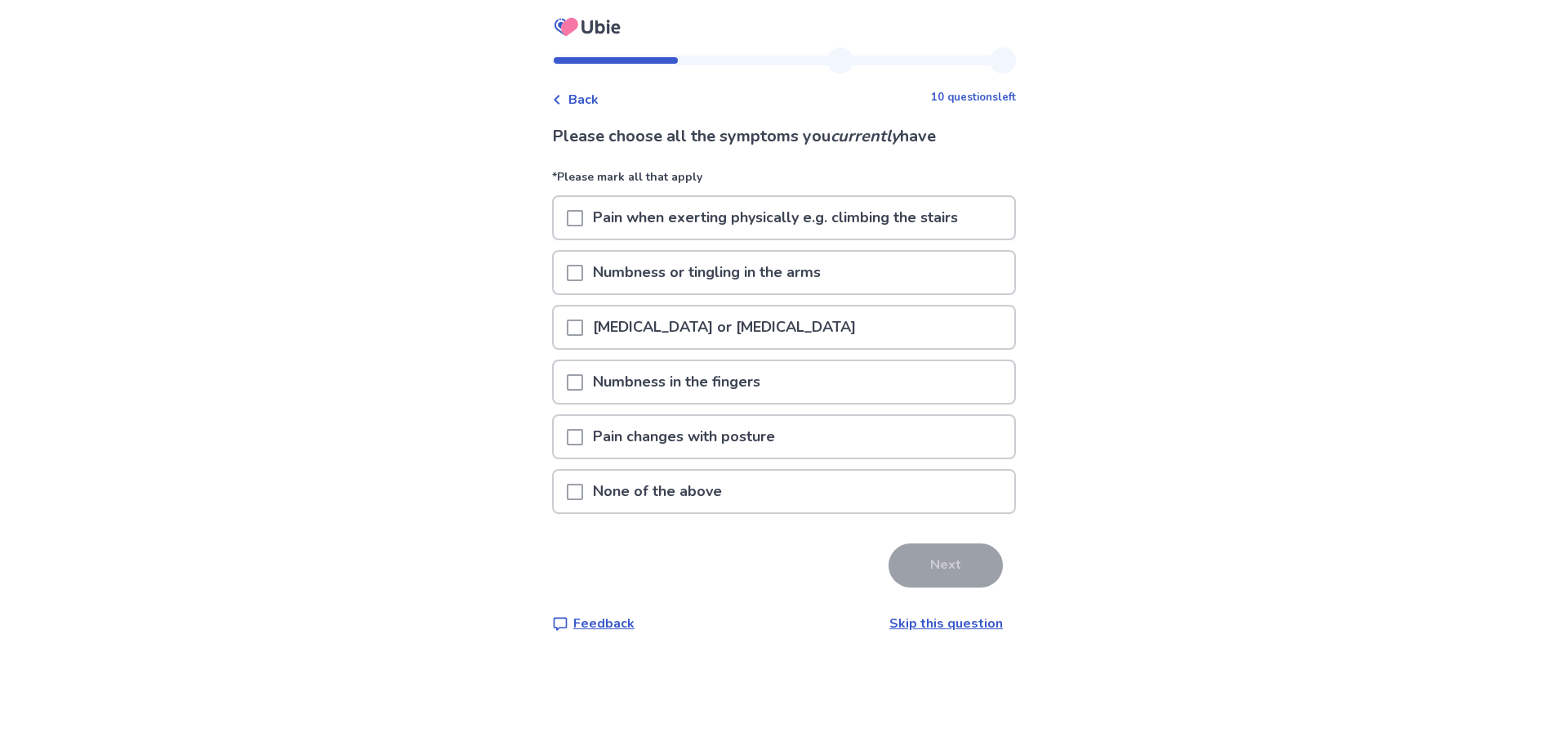
click at [735, 463] on div "Pain changes with posture" at bounding box center [784, 441] width 464 height 54
click at [709, 483] on p "None of the above" at bounding box center [657, 491] width 149 height 42
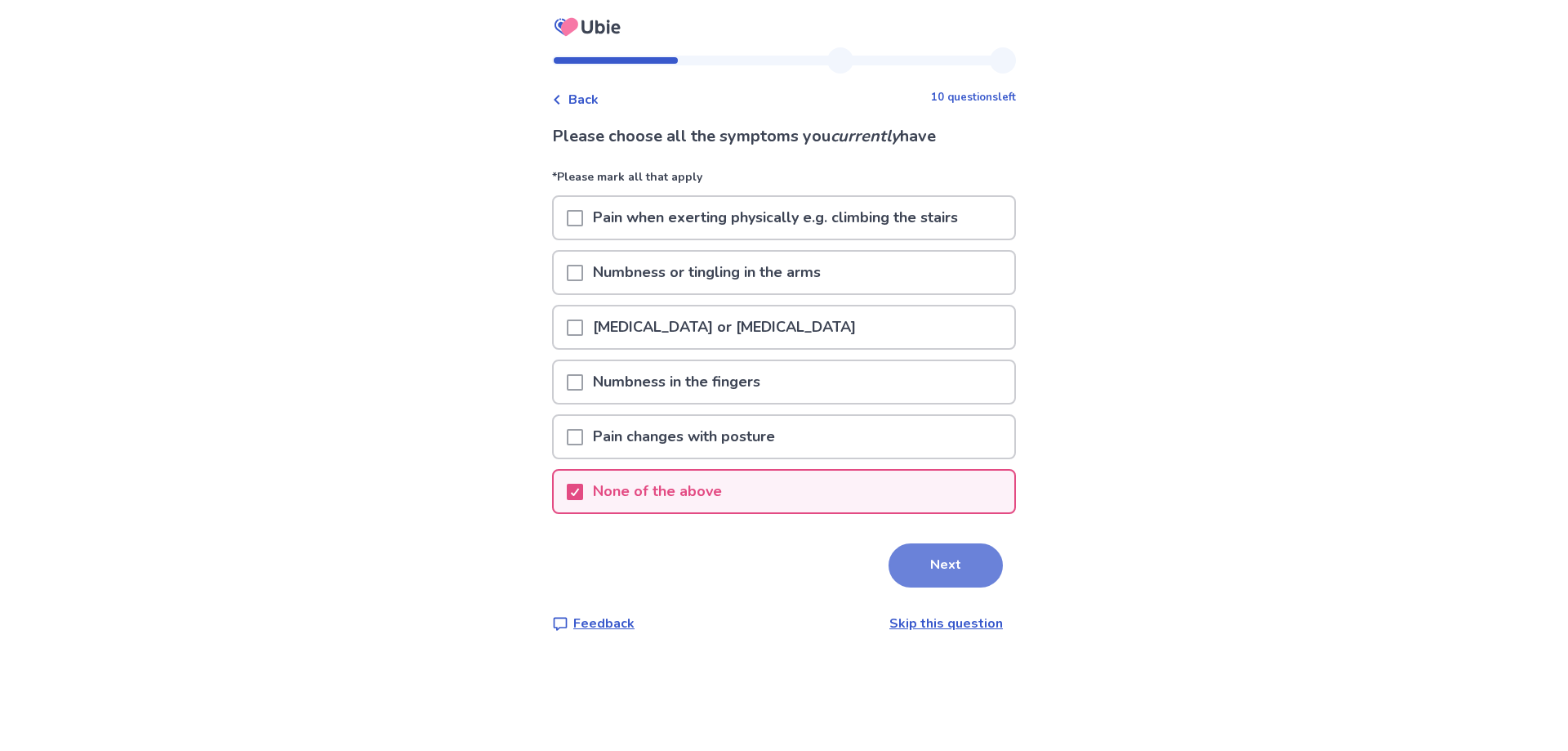
click at [934, 580] on button "Next" at bounding box center [945, 565] width 114 height 44
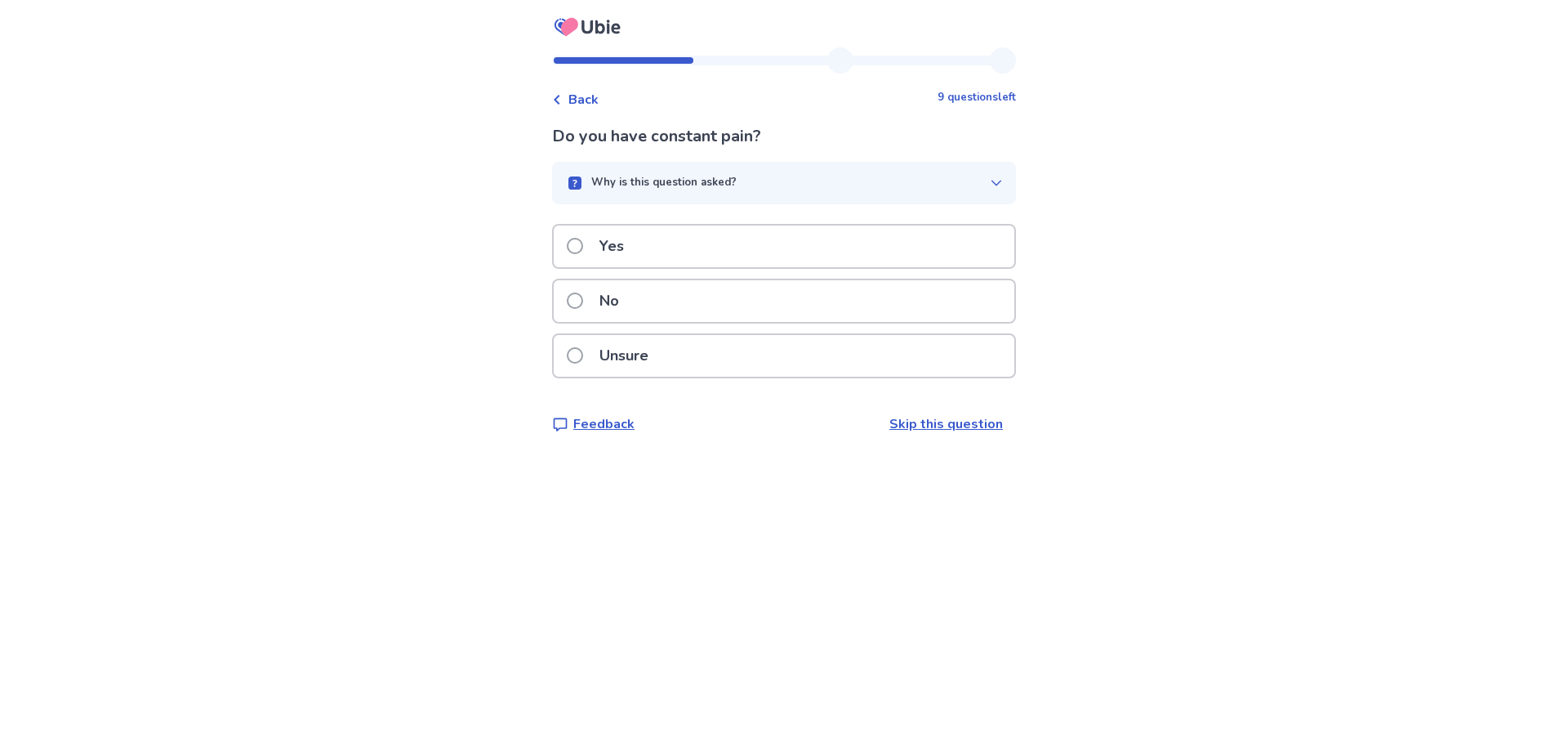
click at [786, 302] on div "No" at bounding box center [783, 302] width 461 height 42
click at [618, 303] on p "No" at bounding box center [609, 302] width 39 height 42
click at [625, 306] on p "No" at bounding box center [609, 302] width 39 height 42
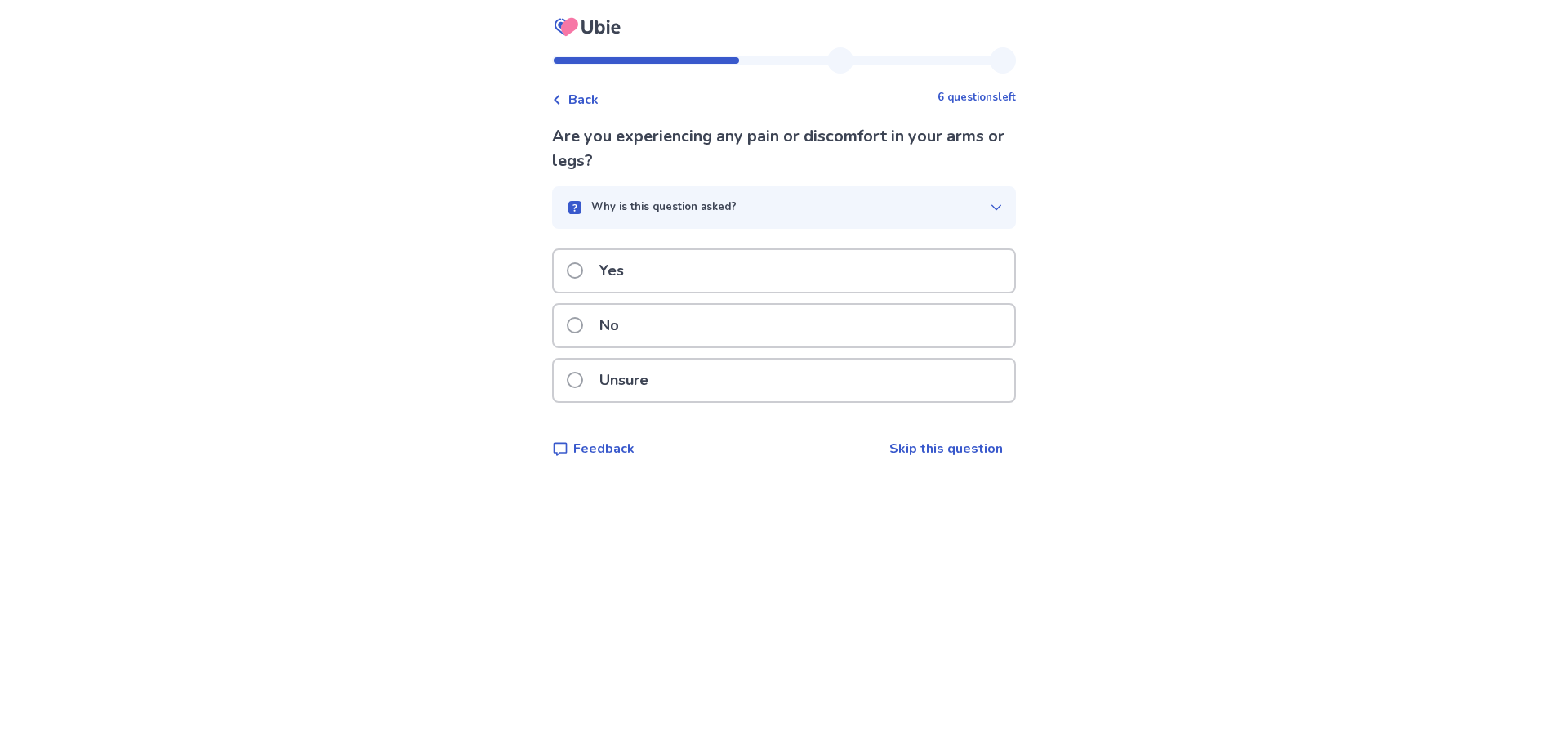
click at [629, 323] on p "No" at bounding box center [609, 325] width 39 height 42
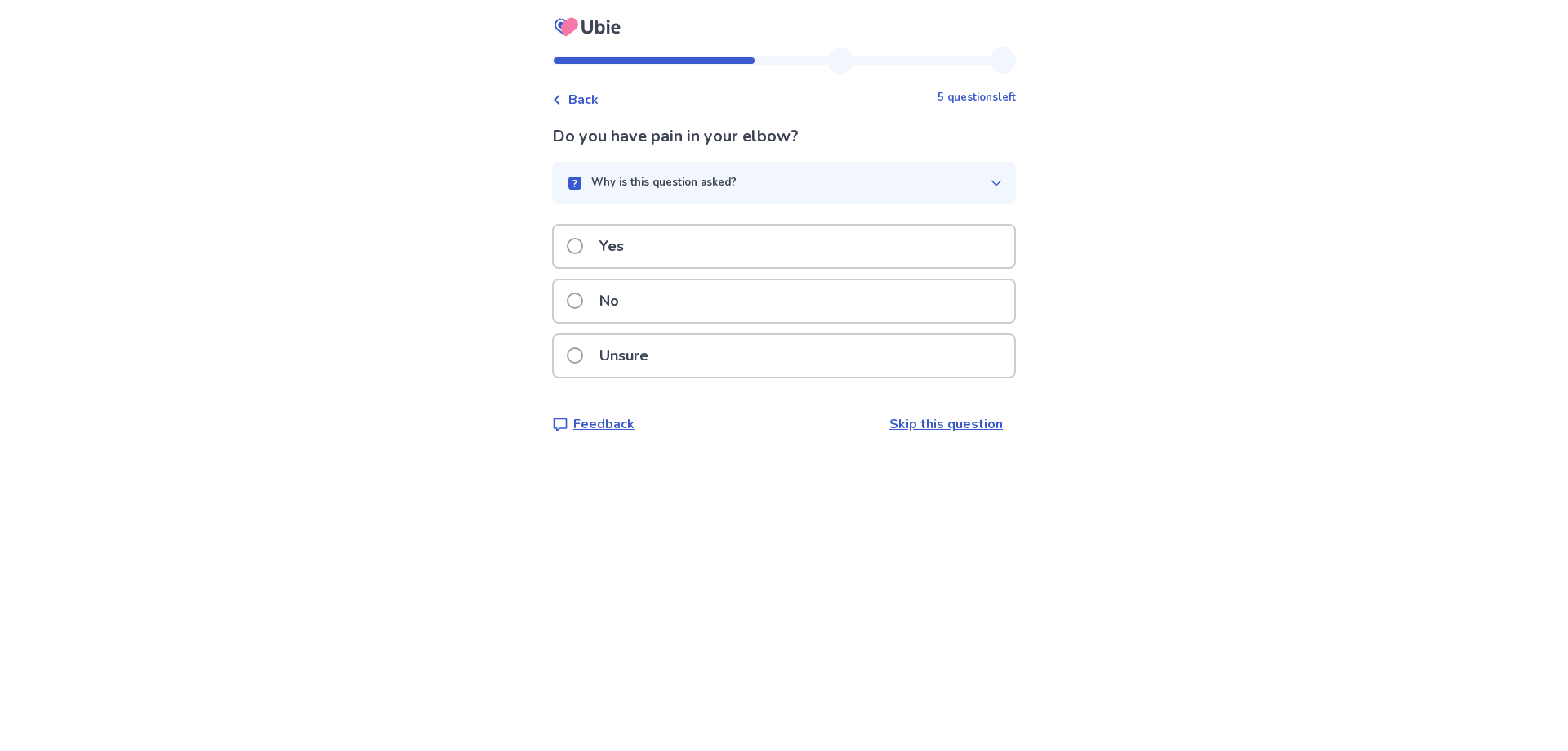
click at [629, 307] on p "No" at bounding box center [609, 302] width 39 height 42
click at [629, 306] on p "No" at bounding box center [609, 302] width 39 height 42
click at [638, 349] on p "Unsure" at bounding box center [624, 356] width 69 height 42
click at [645, 302] on div "No" at bounding box center [783, 302] width 461 height 42
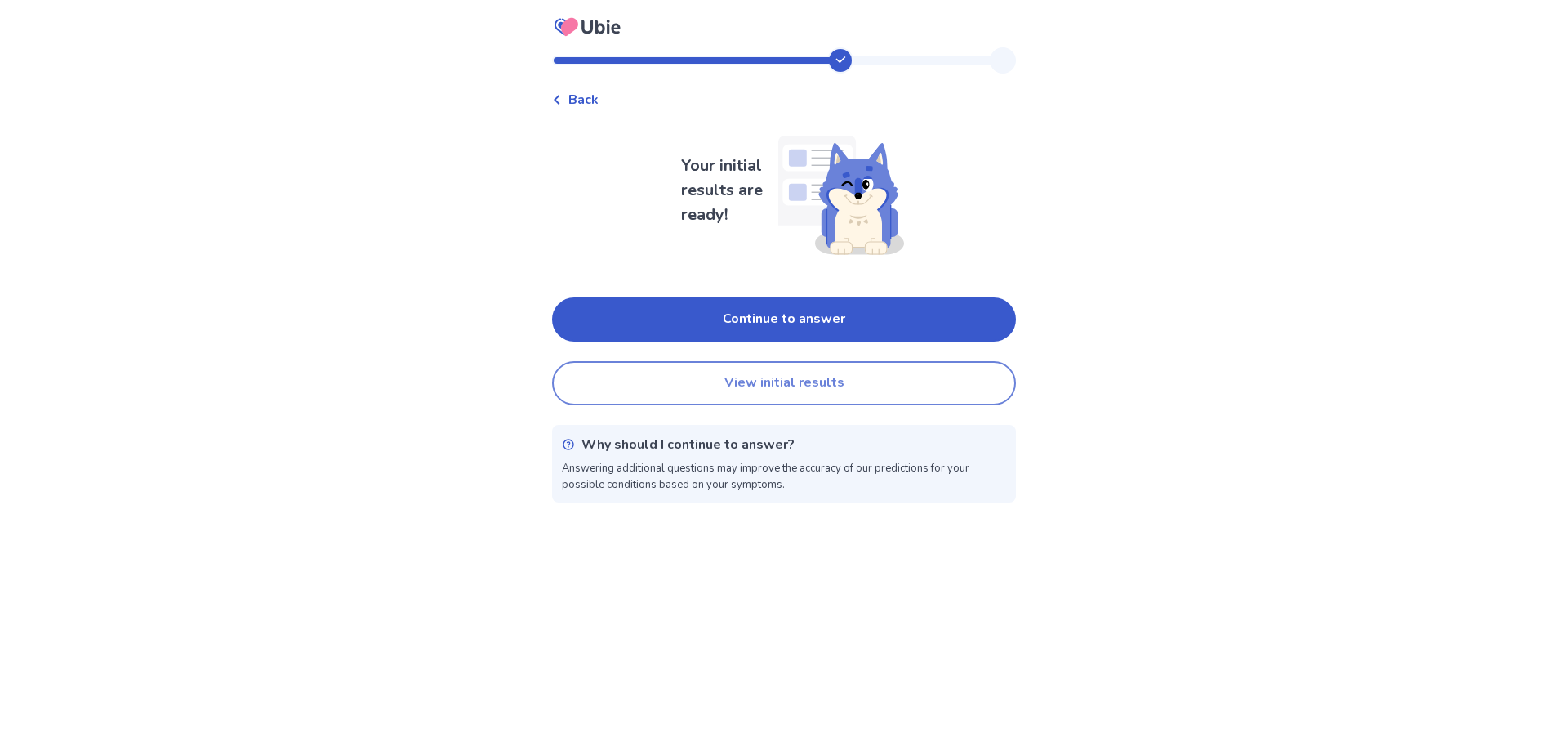
click at [713, 385] on button "View initial results" at bounding box center [784, 383] width 464 height 44
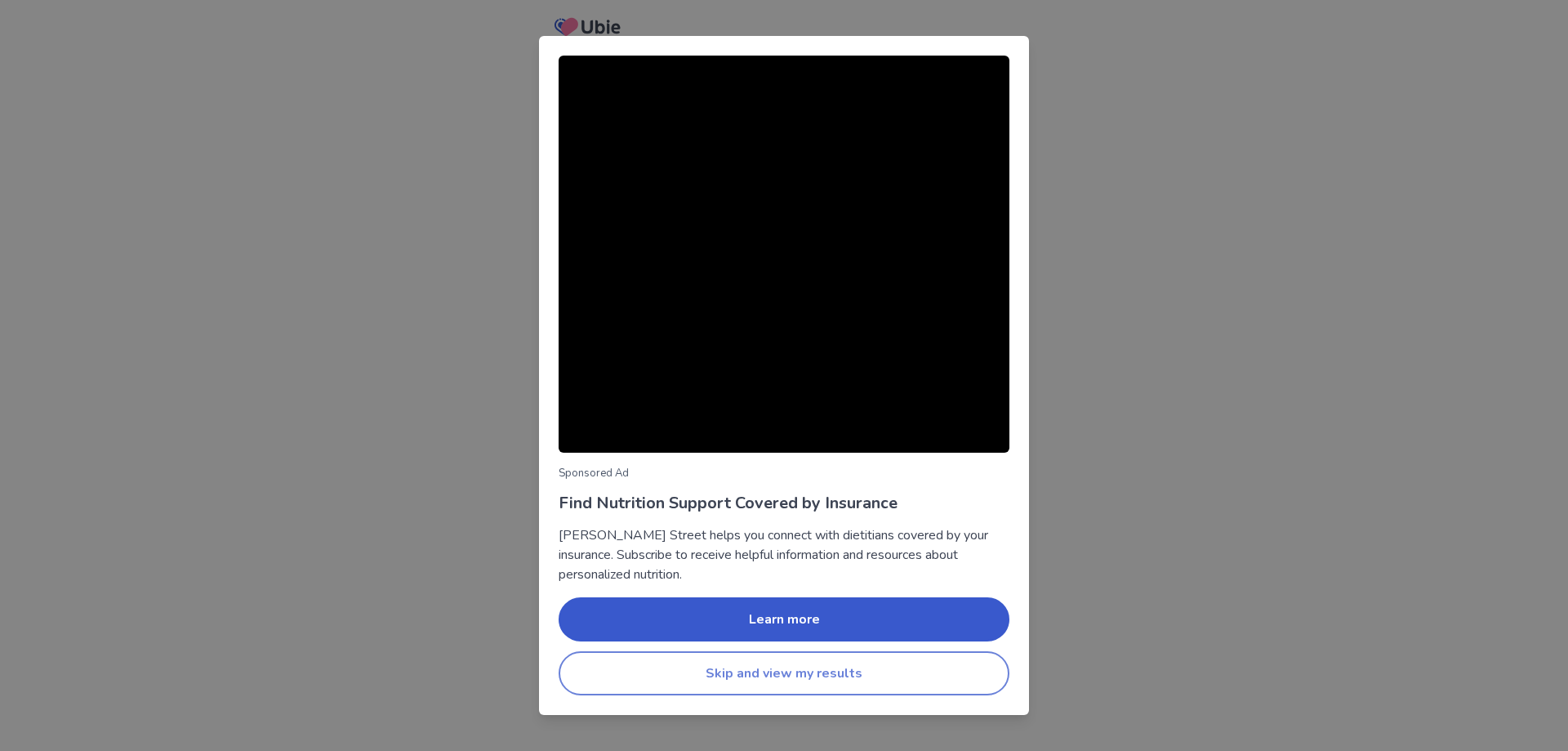
click at [854, 673] on button "Skip and view my results" at bounding box center [784, 673] width 451 height 44
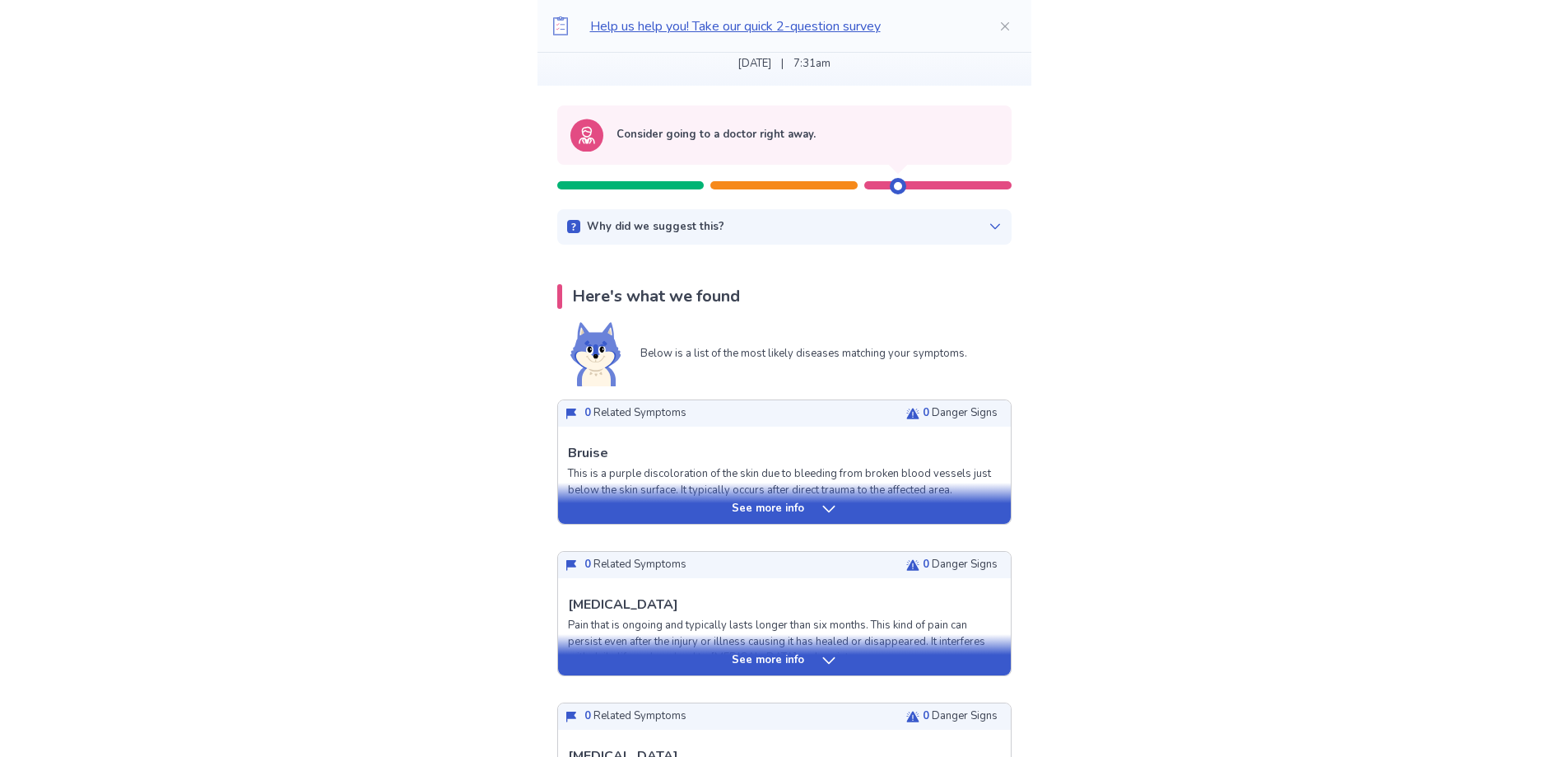
scroll to position [164, 0]
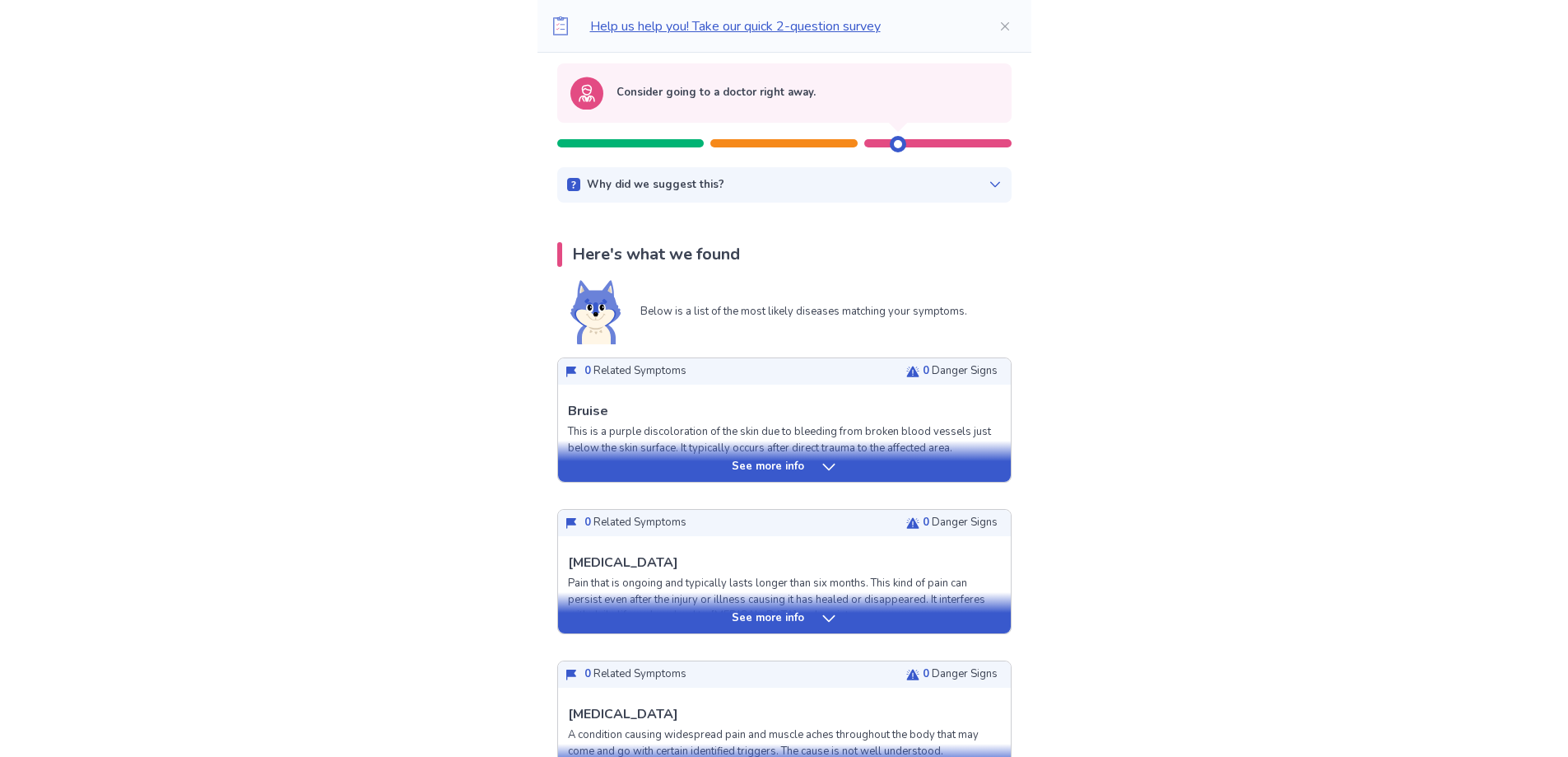
click at [988, 186] on icon at bounding box center [995, 185] width 13 height 13
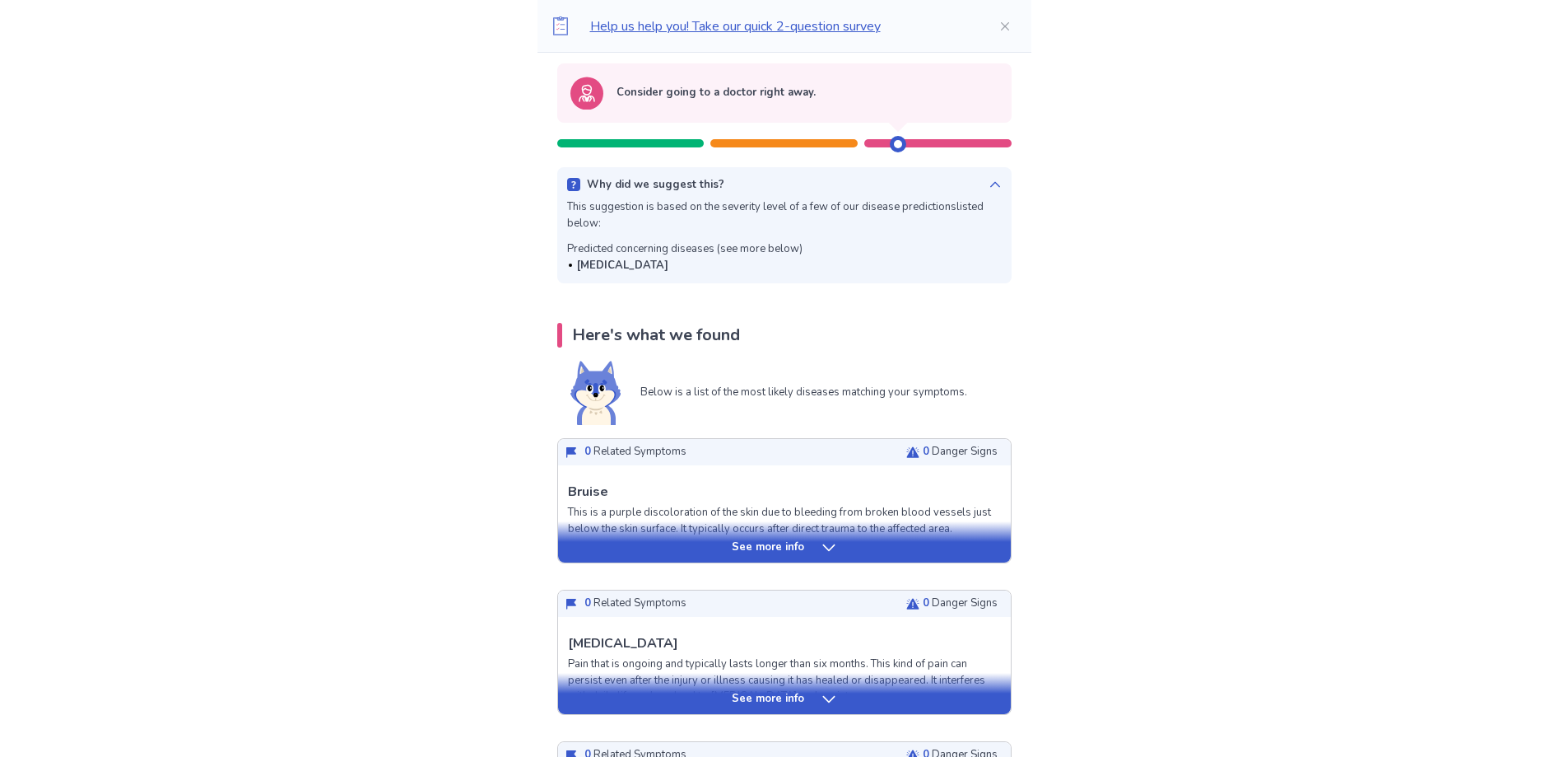
click at [988, 189] on icon at bounding box center [995, 185] width 13 height 13
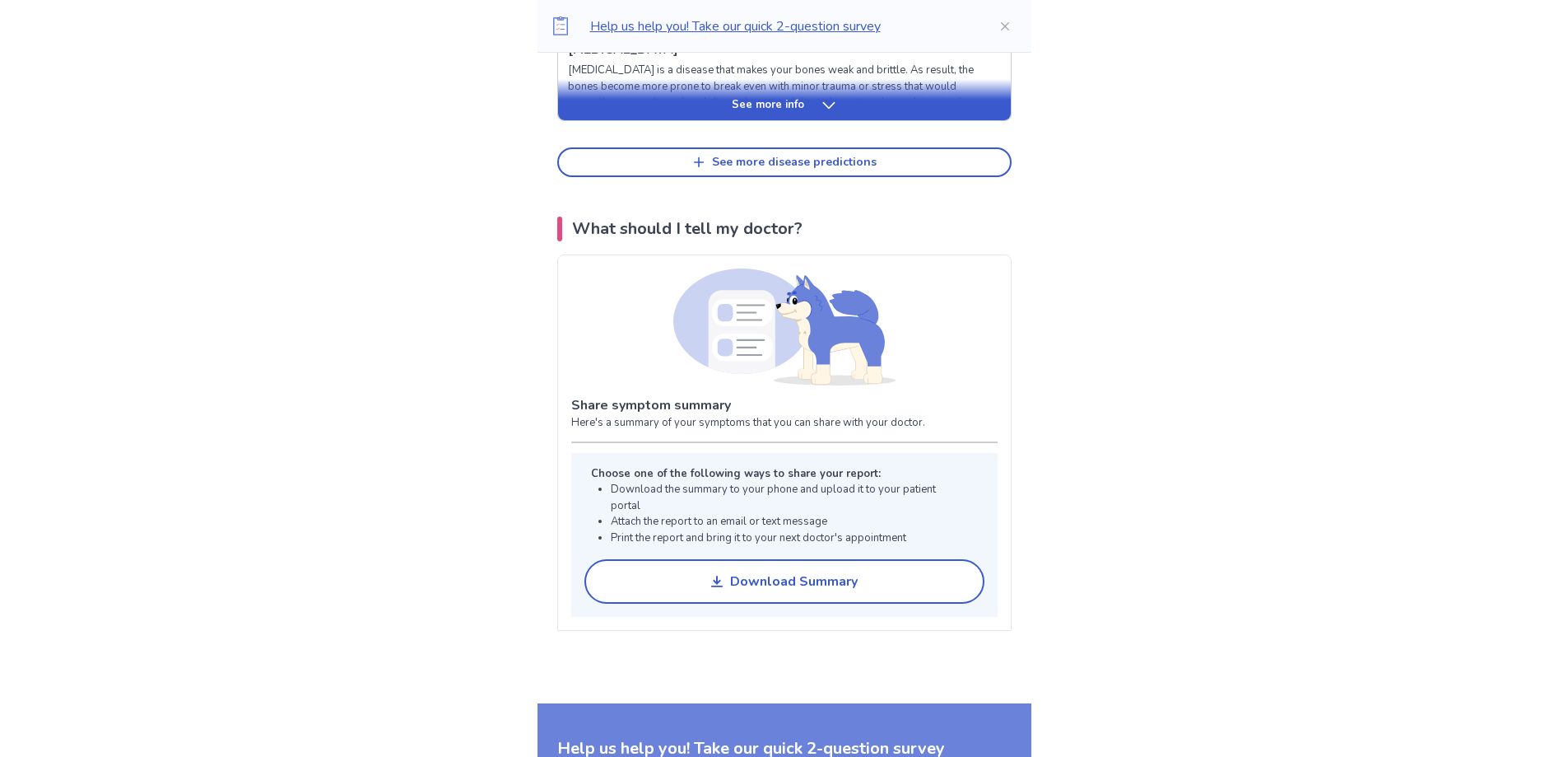
scroll to position [1071, 0]
